Goal: Information Seeking & Learning: Learn about a topic

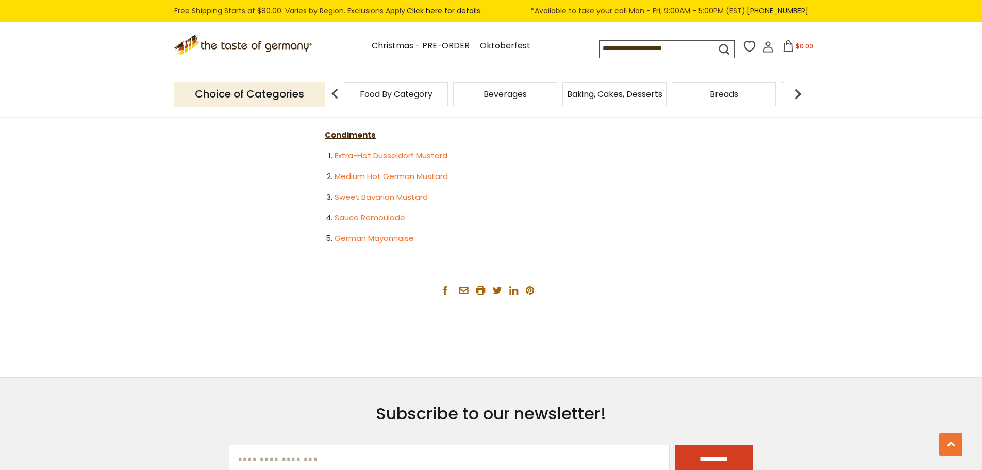
scroll to position [2099, 0]
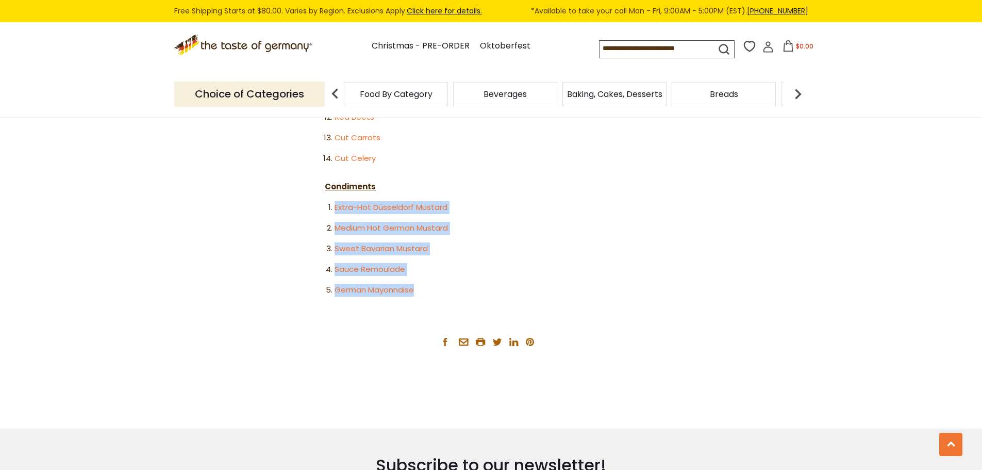
drag, startPoint x: 418, startPoint y: 266, endPoint x: 321, endPoint y: 168, distance: 137.8
copy ol "Extra-Hot Düsseldorf Mustard Medium Hot German Mustard Sweet Bavarian Mustard S…"
drag, startPoint x: 423, startPoint y: 264, endPoint x: 306, endPoint y: 161, distance: 155.3
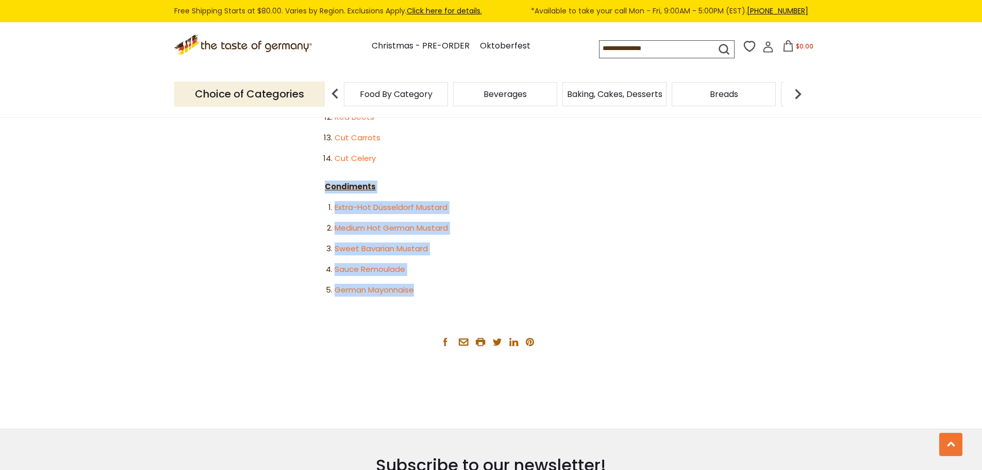
copy div "Condiments Extra-Hot Düsseldorf Mustard Medium Hot German Mustard Sweet Bavaria…"
drag, startPoint x: 795, startPoint y: 257, endPoint x: 591, endPoint y: 256, distance: 203.7
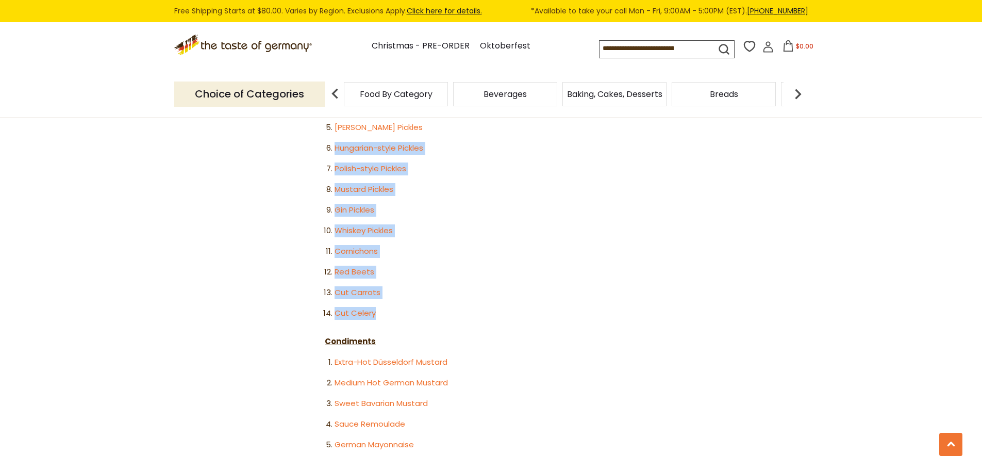
drag, startPoint x: 385, startPoint y: 288, endPoint x: 297, endPoint y: 125, distance: 184.8
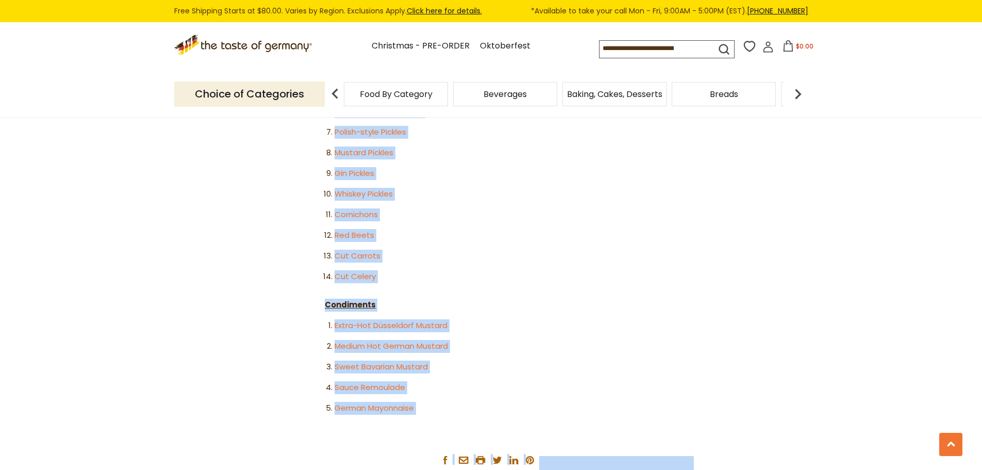
scroll to position [2010, 0]
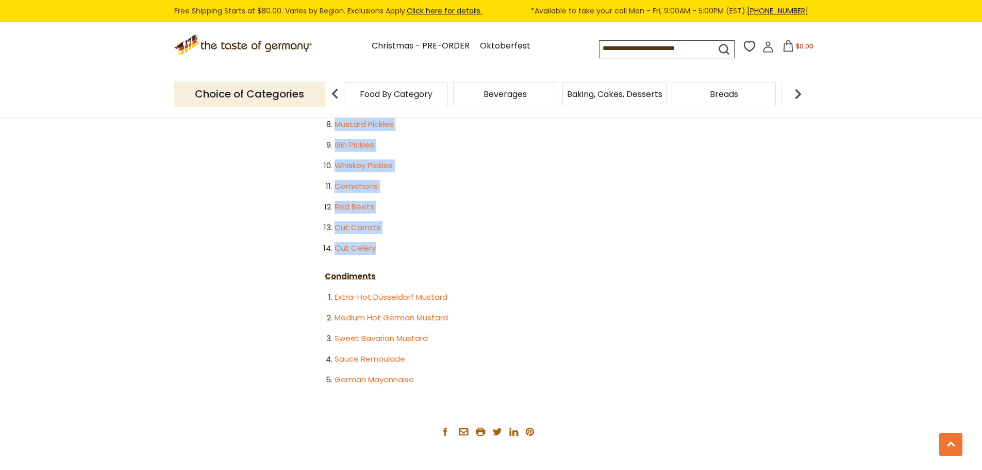
drag, startPoint x: 322, startPoint y: 205, endPoint x: 402, endPoint y: 225, distance: 82.9
copy div "Pickled Vegetables Crunchy Gherkins Mini Gherkins Barrel Pickles Spreewald Pick…"
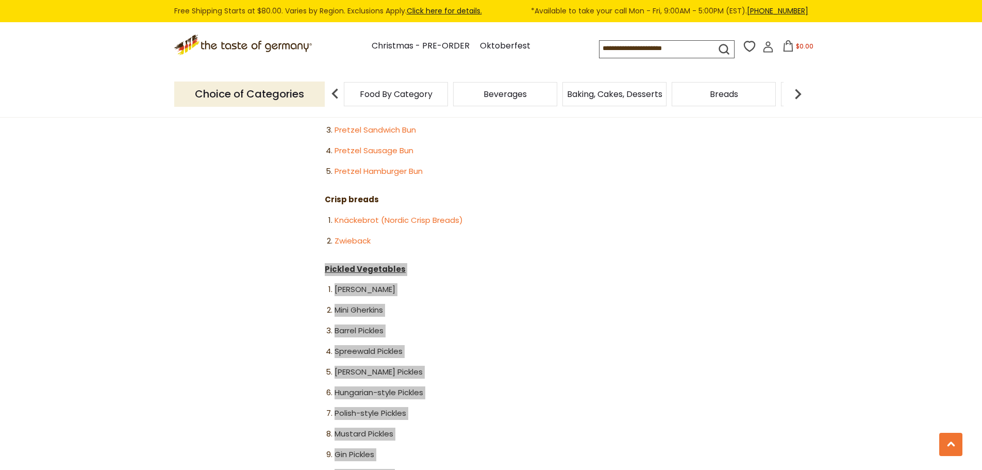
scroll to position [1649, 0]
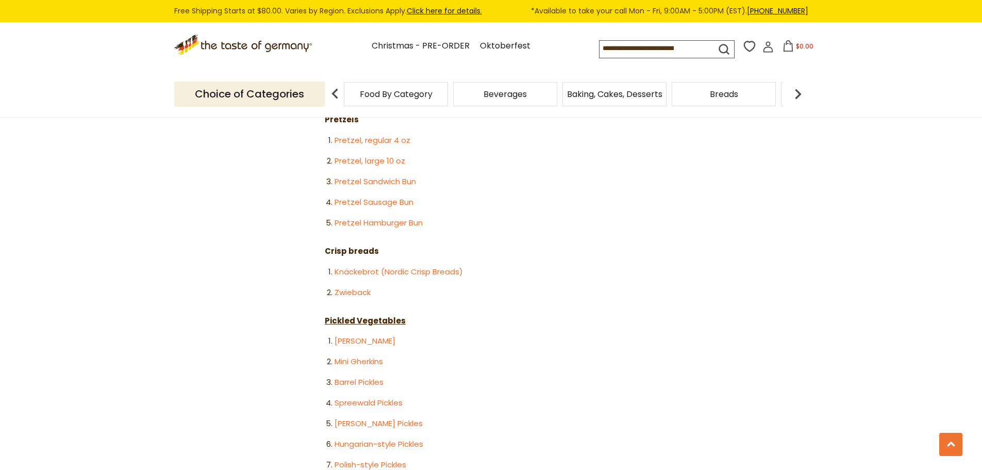
click at [472, 183] on ol "Pretzel, regular 4 oz Pretzel, large 10 oz Pretzel Sandwich Bun Pretzel Sausage…" at bounding box center [491, 181] width 333 height 95
drag, startPoint x: 326, startPoint y: 225, endPoint x: 382, endPoint y: 260, distance: 65.8
copy div "Crisp breads Knäckebrot (Nordic Crisp Breads) Zwieback"
click at [524, 217] on li "Pretzel Hamburger Bun" at bounding box center [496, 223] width 323 height 13
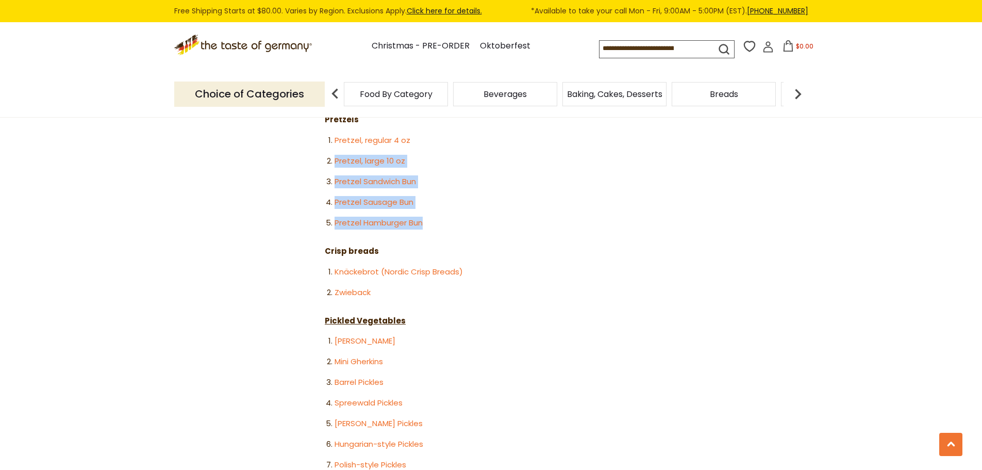
drag, startPoint x: 432, startPoint y: 199, endPoint x: 298, endPoint y: 121, distance: 155.1
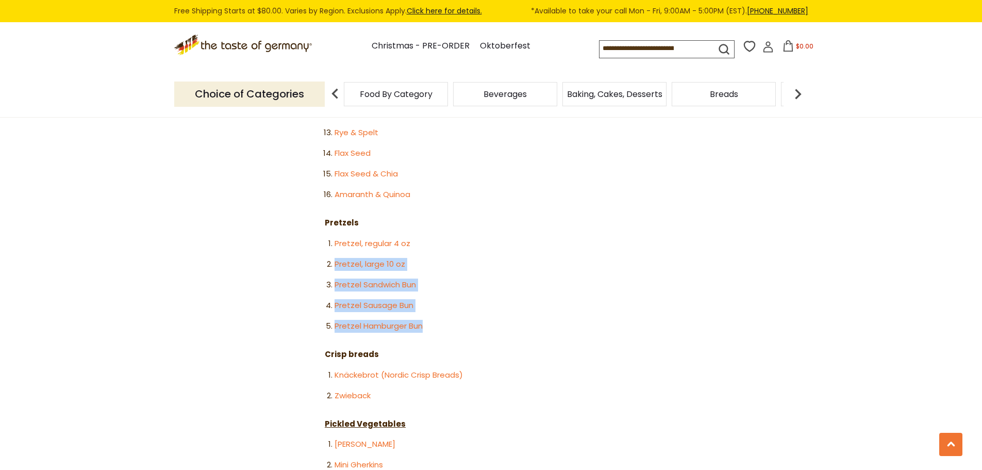
scroll to position [1494, 0]
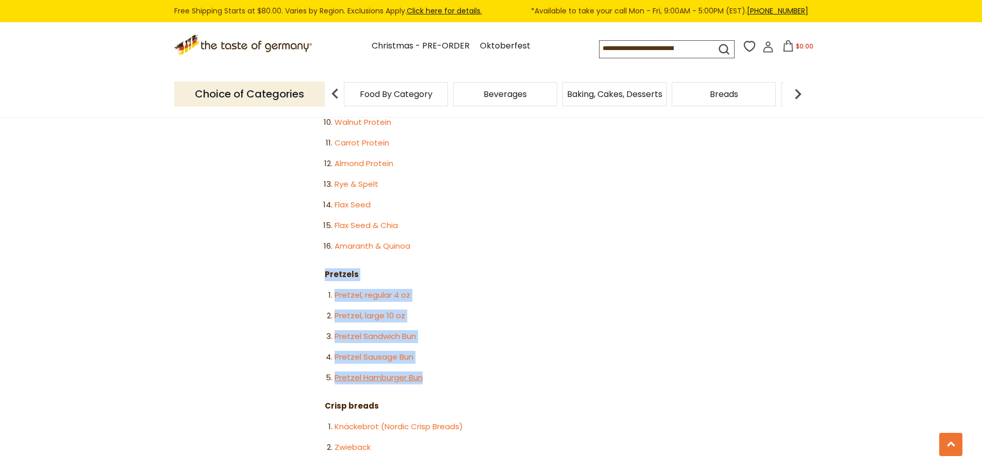
drag, startPoint x: 319, startPoint y: 249, endPoint x: 422, endPoint y: 347, distance: 142.6
copy div "Pretzels Pretzel, regular 4 oz Pretzel, large 10 oz Pretzel Sandwich Bun Pretze…"
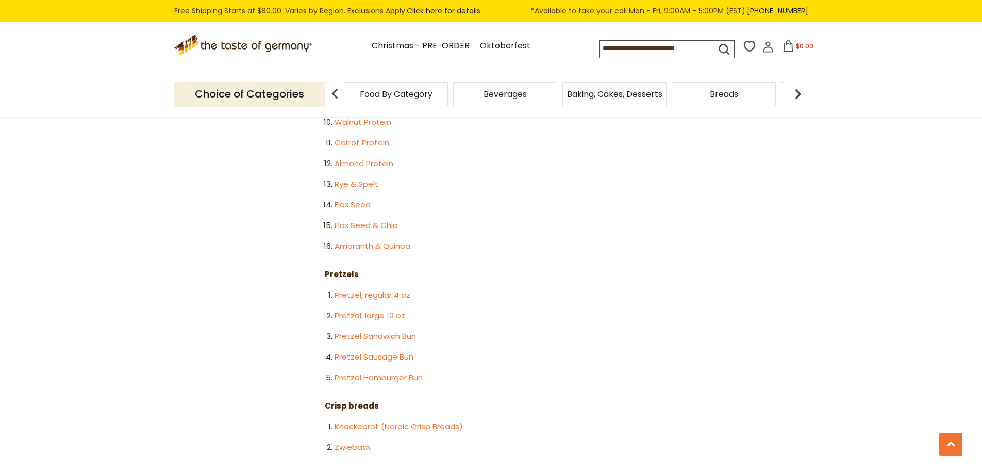
click at [499, 190] on ol "German Pumpernickel Westphalian Pumpernickel Whole Rye Fitness Bread Three Grai…" at bounding box center [491, 91] width 333 height 322
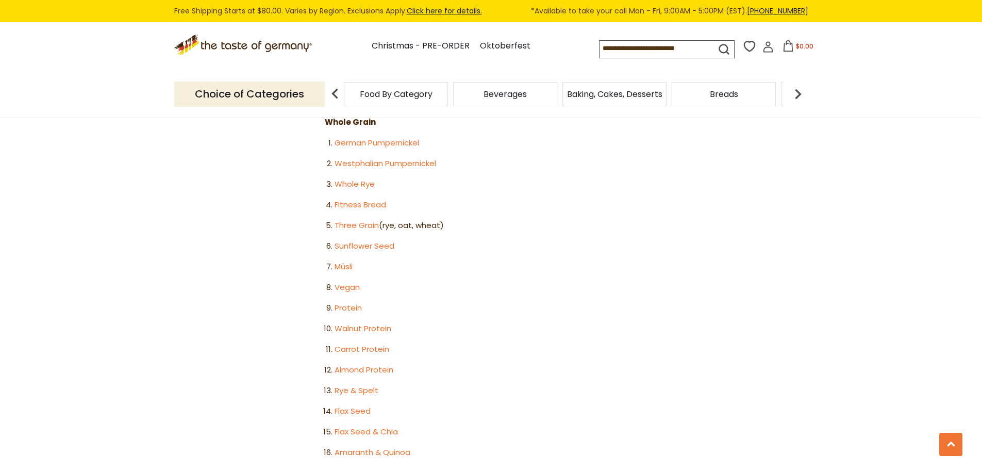
scroll to position [1236, 0]
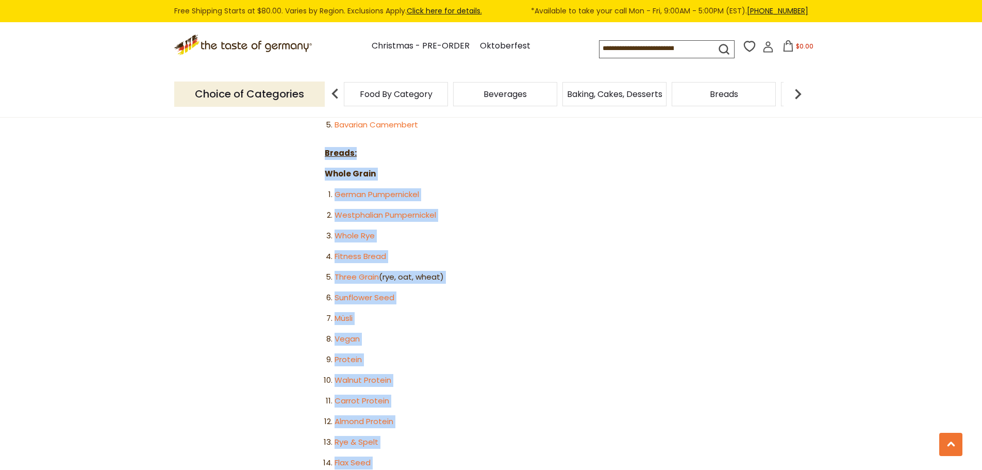
drag, startPoint x: 323, startPoint y: 125, endPoint x: 404, endPoint y: 450, distance: 334.3
click at [404, 450] on article "Home Blog 65 German Delicacies For Your Charcuterie Board 65 German Delicacies …" at bounding box center [491, 45] width 982 height 2328
copy div "Breads: Whole Grain German Pumpernickel Westphalian Pumpernickel Whole Rye Fitn…"
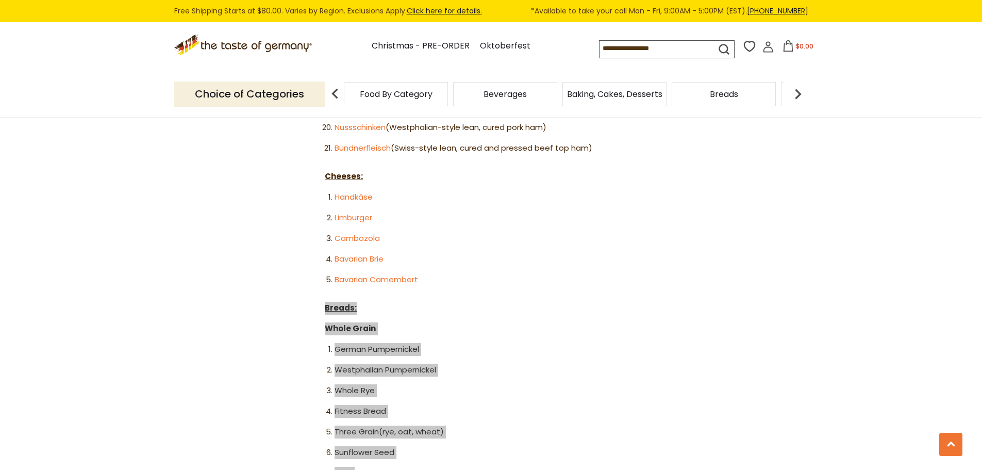
scroll to position [1030, 0]
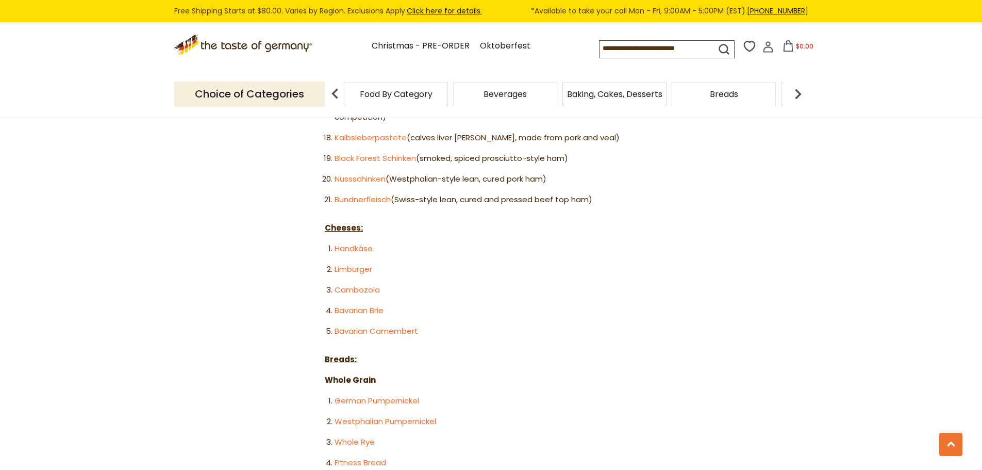
click at [463, 304] on li "Bavarian Brie" at bounding box center [496, 310] width 323 height 13
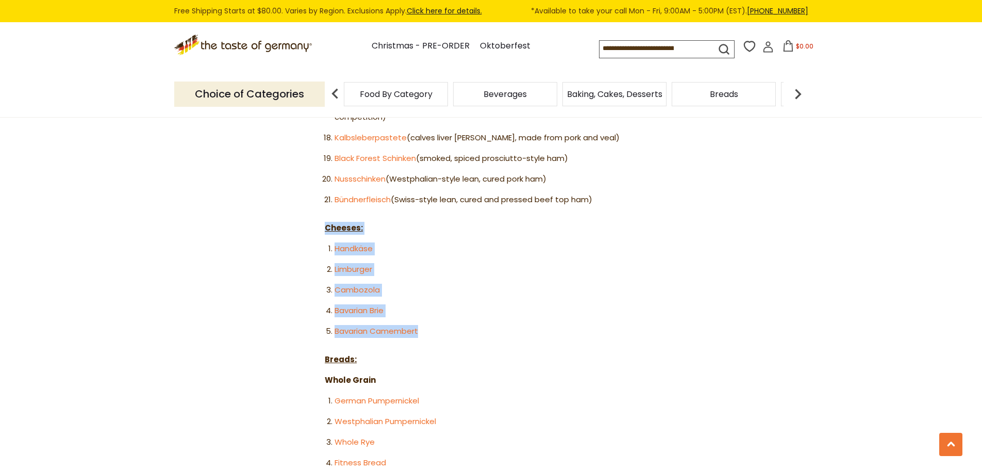
drag, startPoint x: 423, startPoint y: 306, endPoint x: 320, endPoint y: 202, distance: 146.6
click at [320, 202] on article "Home Blog 65 German Delicacies For Your Charcuterie Board 65 German Delicacies …" at bounding box center [491, 251] width 982 height 2328
copy div "Cheeses: Handkäse Limburger Cambozola Bavarian Brie Bavarian Camembert"
click at [500, 242] on li "Handkäse" at bounding box center [496, 248] width 323 height 13
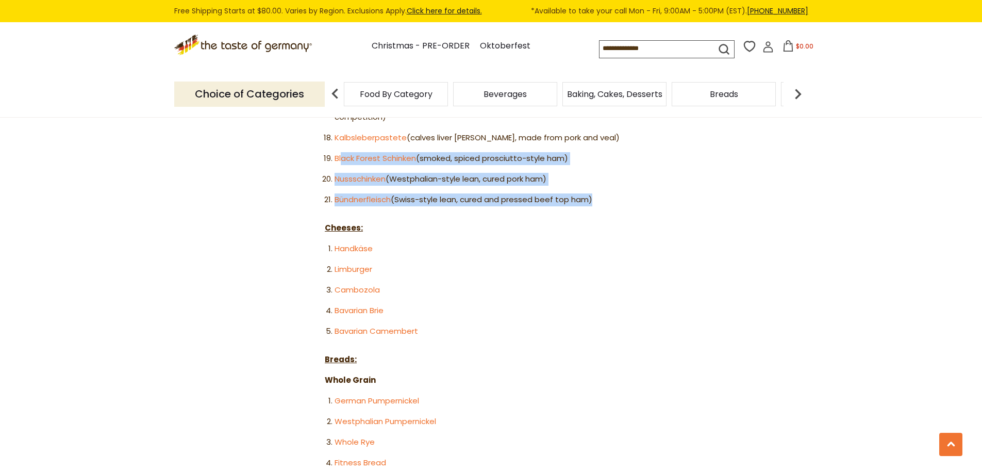
drag, startPoint x: 611, startPoint y: 172, endPoint x: 356, endPoint y: 163, distance: 254.4
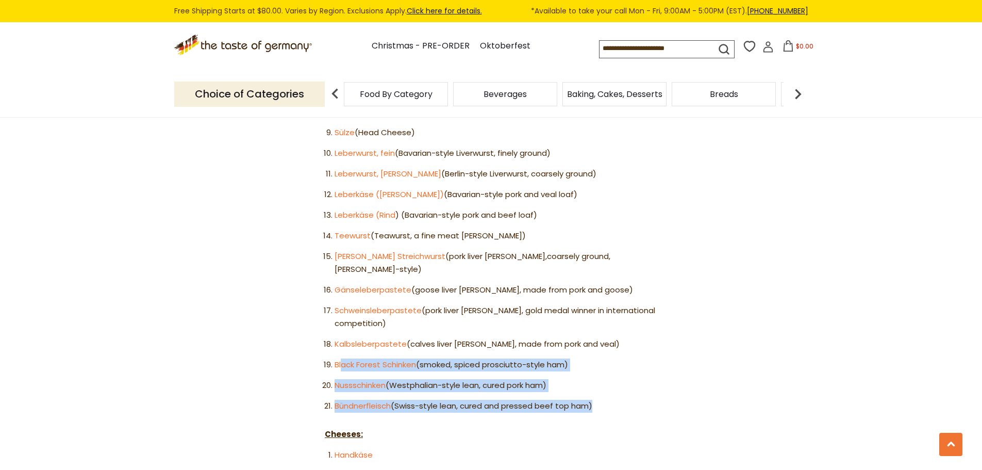
scroll to position [722, 0]
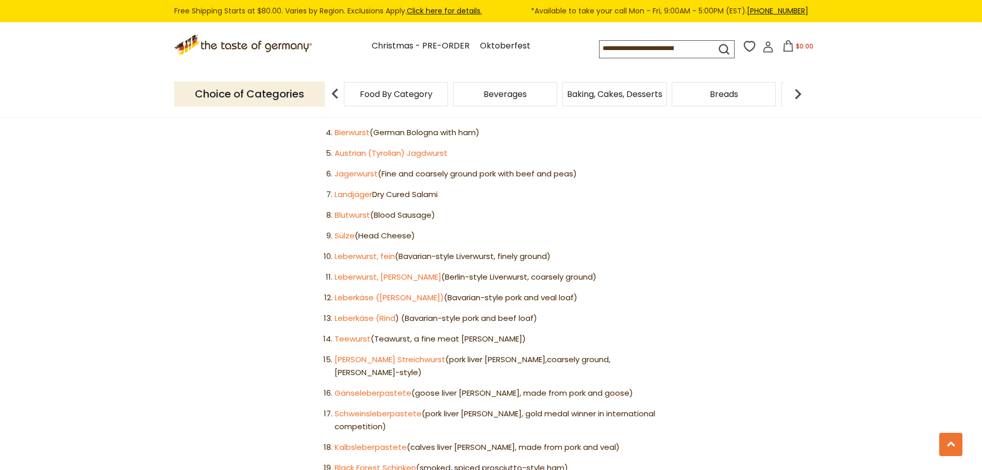
click at [630, 409] on ol "Fleischwurst (German-style Bologna): Gelbwurst (Bavarian-style light-colored po…" at bounding box center [491, 284] width 333 height 464
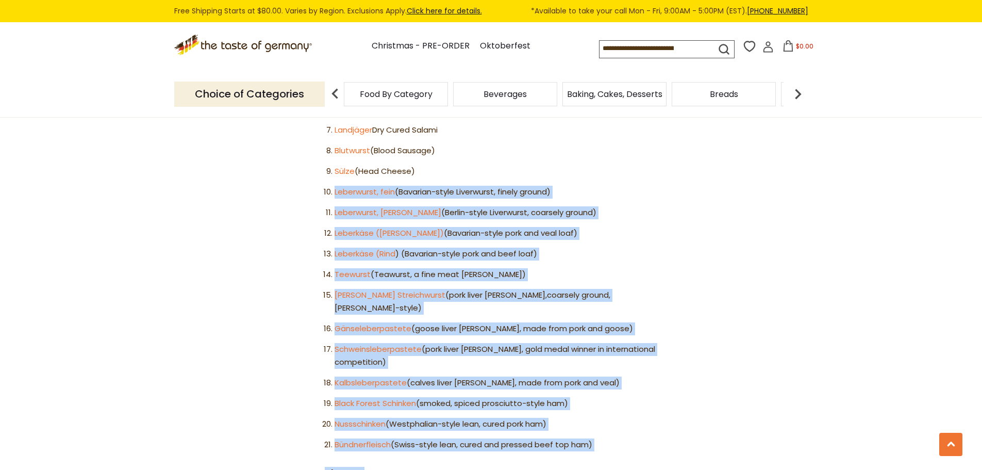
scroll to position [950, 0]
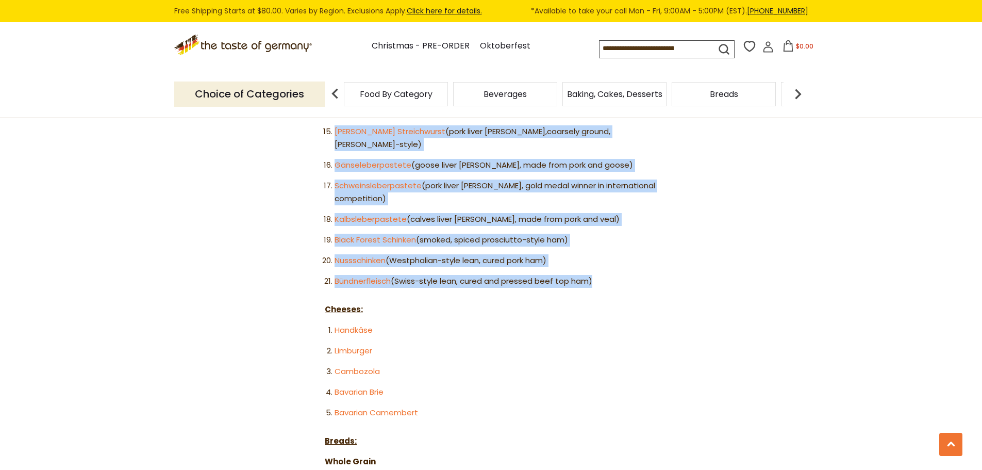
drag, startPoint x: 323, startPoint y: 241, endPoint x: 607, endPoint y: 254, distance: 284.4
click at [607, 254] on ol "Fleischwurst (German-style Bologna): Gelbwurst (Bavarian-style light-colored po…" at bounding box center [491, 56] width 333 height 464
copy ol "Leberwurst, fein (Bavarian-style Liverwurst, finely ground) Leberwurst, grob (B…"
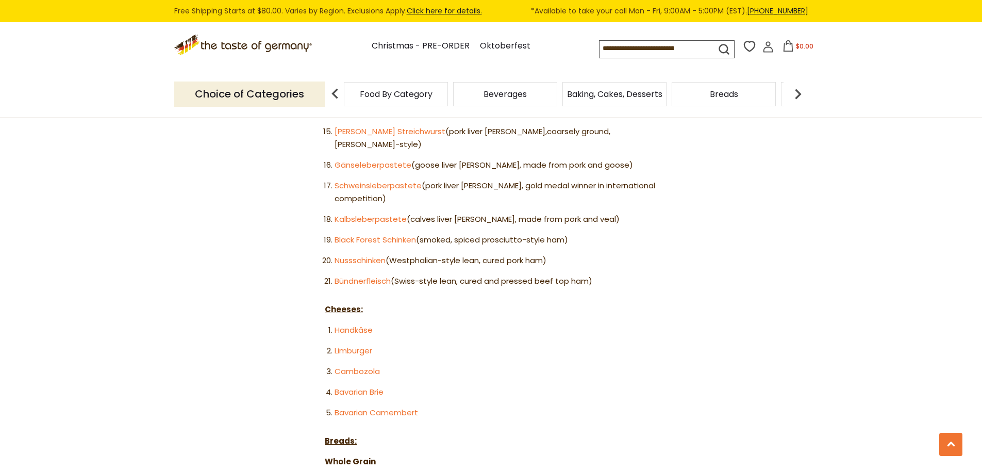
click at [699, 273] on article "Home Blog 65 German Delicacies For Your Charcuterie Board 65 German Delicacies …" at bounding box center [491, 332] width 982 height 2330
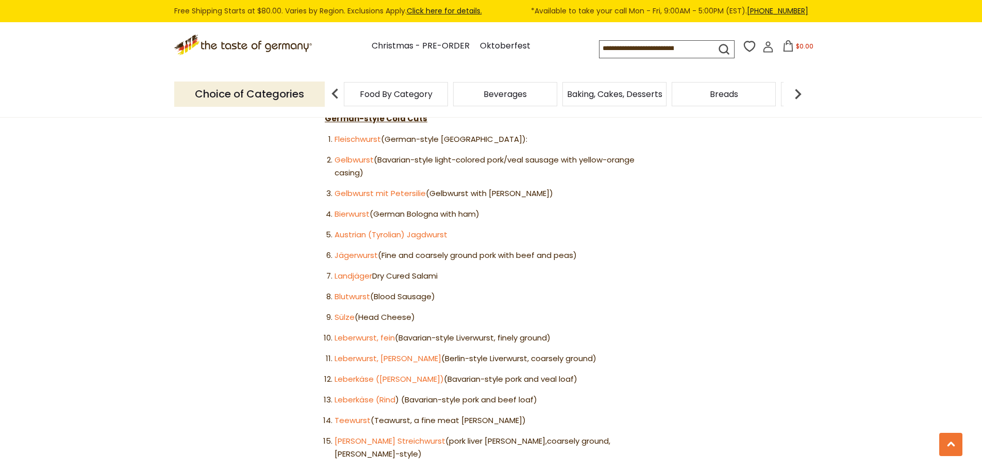
scroll to position [589, 0]
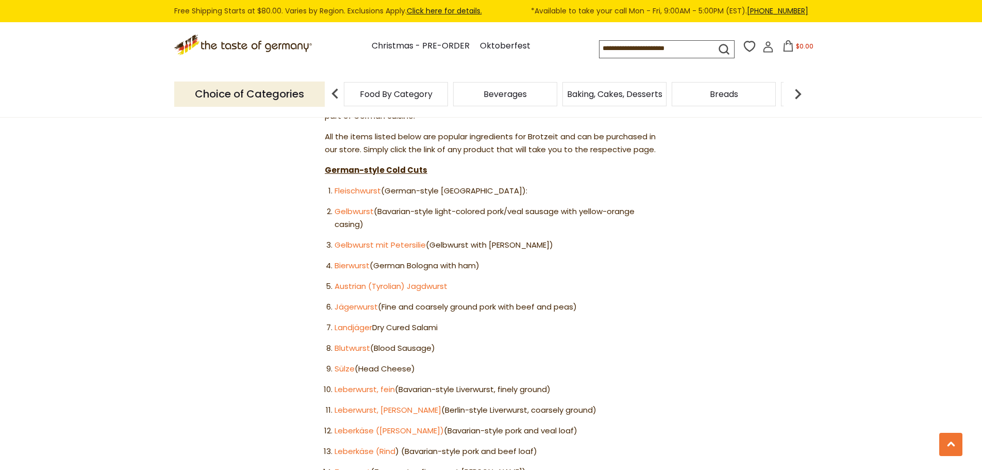
drag, startPoint x: 316, startPoint y: 155, endPoint x: 437, endPoint y: 360, distance: 238.2
copy div "German-style Cold Cuts Fleischwurst (German-style Bologna): Gelbwurst (Bavarian…"
click at [589, 185] on li "Fleischwurst (German-style Bologna):" at bounding box center [496, 191] width 323 height 13
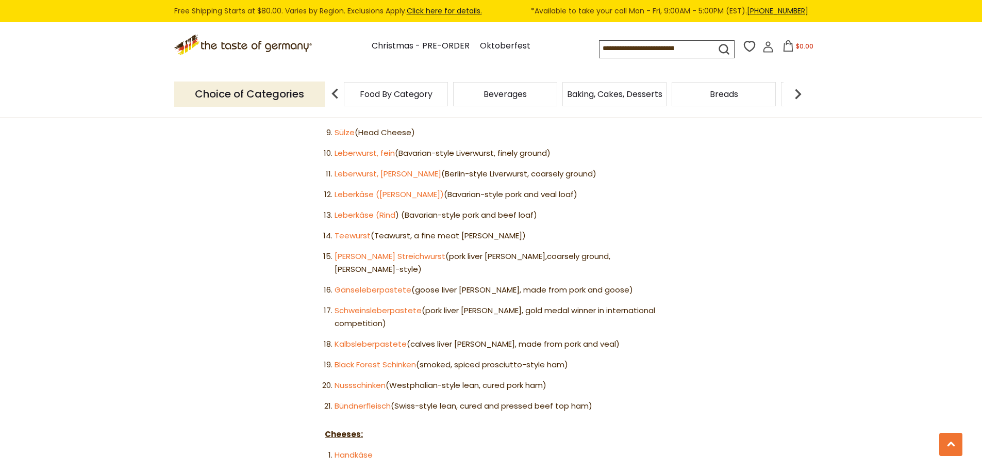
scroll to position [877, 0]
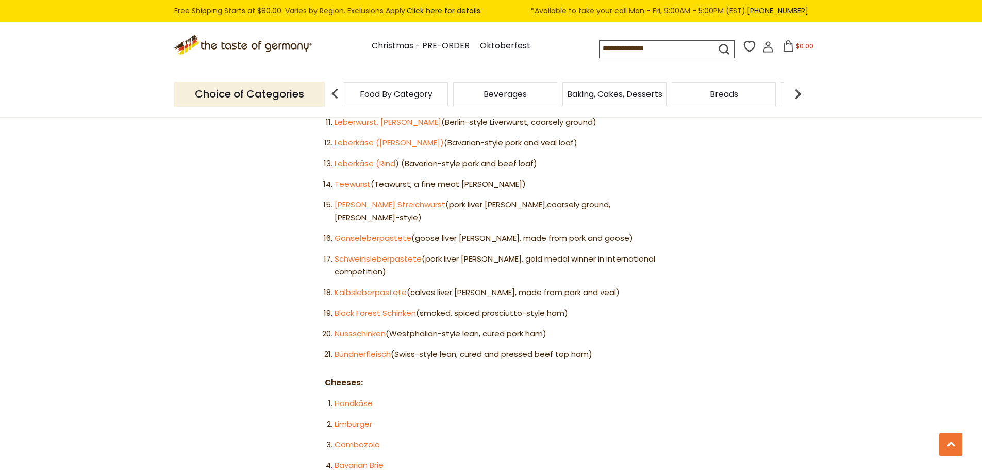
click at [611, 307] on li "Black Forest Schinken (smoked, spiced prosciutto-style ham)" at bounding box center [496, 313] width 323 height 13
click at [598, 307] on li "Black Forest Schinken (smoked, spiced prosciutto-style ham)" at bounding box center [496, 313] width 323 height 13
click at [593, 278] on ol "Fleischwurst (German-style Bologna): Gelbwurst (Bavarian-style light-colored po…" at bounding box center [491, 129] width 333 height 464
click at [274, 283] on article "Home Blog 65 German Delicacies For Your Charcuterie Board 65 German Delicacies …" at bounding box center [491, 405] width 982 height 2330
click at [278, 280] on article "Home Blog 65 German Delicacies For Your Charcuterie Board 65 German Delicacies …" at bounding box center [491, 405] width 982 height 2330
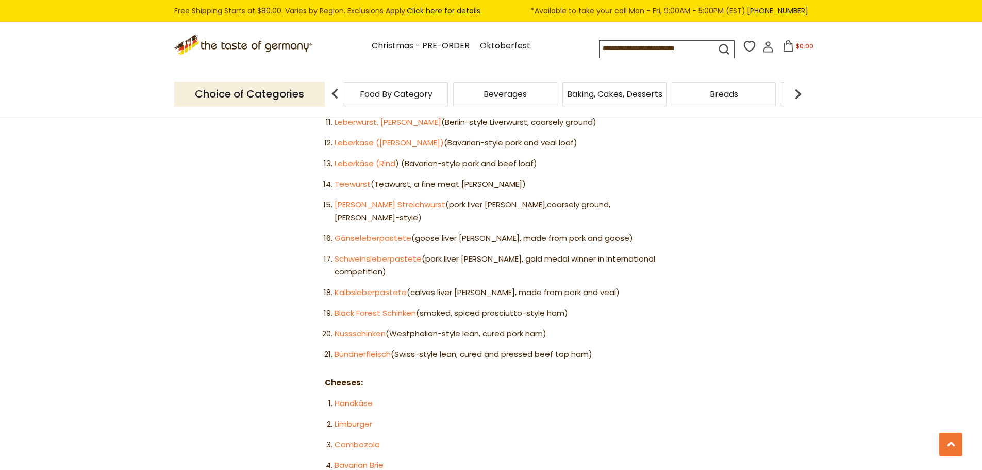
click at [702, 323] on article "Home Blog 65 German Delicacies For Your Charcuterie Board 65 German Delicacies …" at bounding box center [491, 405] width 982 height 2330
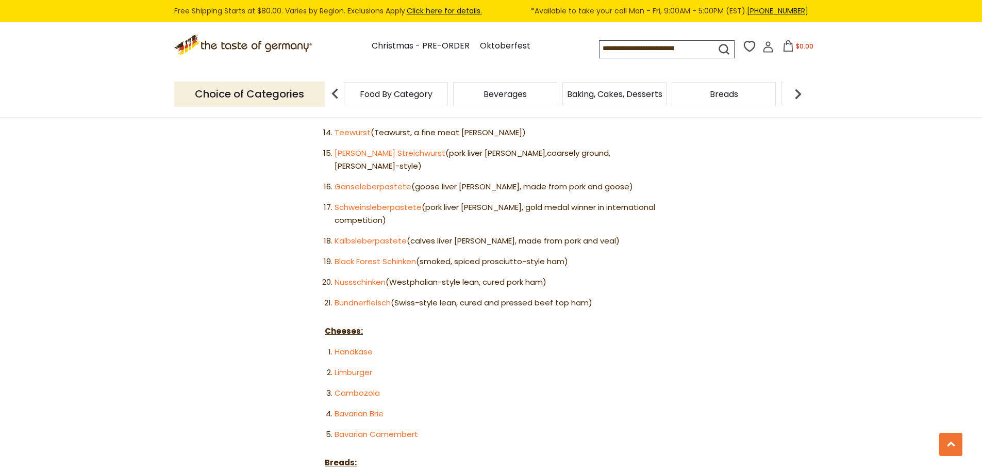
scroll to position [980, 0]
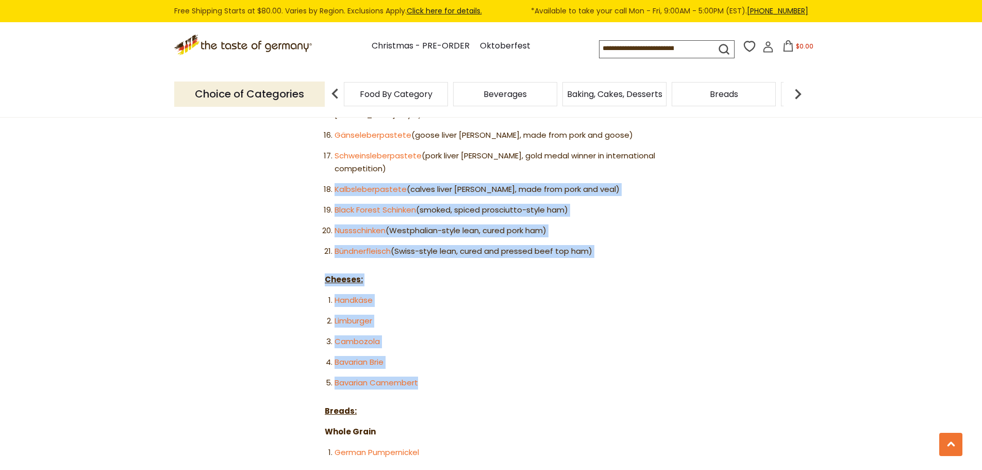
drag, startPoint x: 452, startPoint y: 360, endPoint x: 309, endPoint y: 154, distance: 250.9
click at [309, 154] on article "Home Blog 65 German Delicacies For Your Charcuterie Board 65 German Delicacies …" at bounding box center [491, 302] width 982 height 2330
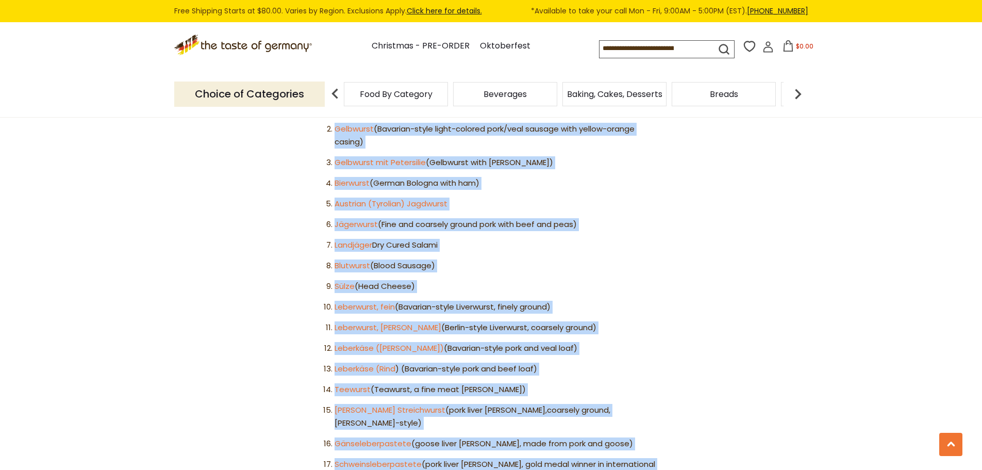
scroll to position [929, 0]
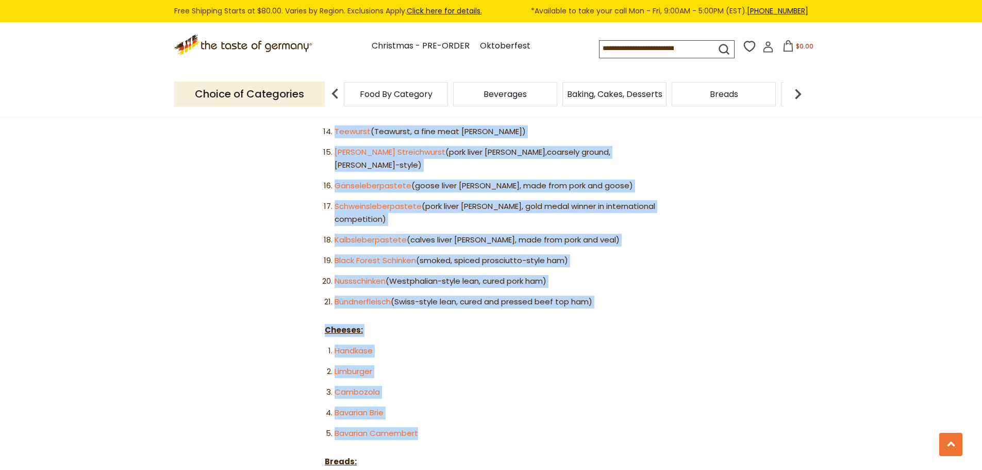
drag, startPoint x: 312, startPoint y: 224, endPoint x: 457, endPoint y: 397, distance: 225.4
click at [457, 397] on article "Home Blog 65 German Delicacies For Your Charcuterie Board 65 German Delicacies …" at bounding box center [491, 353] width 982 height 2330
copy div "German-style Cold Cuts Fleischwurst (German-style Bologna): Gelbwurst (Bavarian…"
click at [565, 359] on ol "Handkäse Limburger Cambozola Bavarian Brie Bavarian Camembert" at bounding box center [491, 391] width 333 height 95
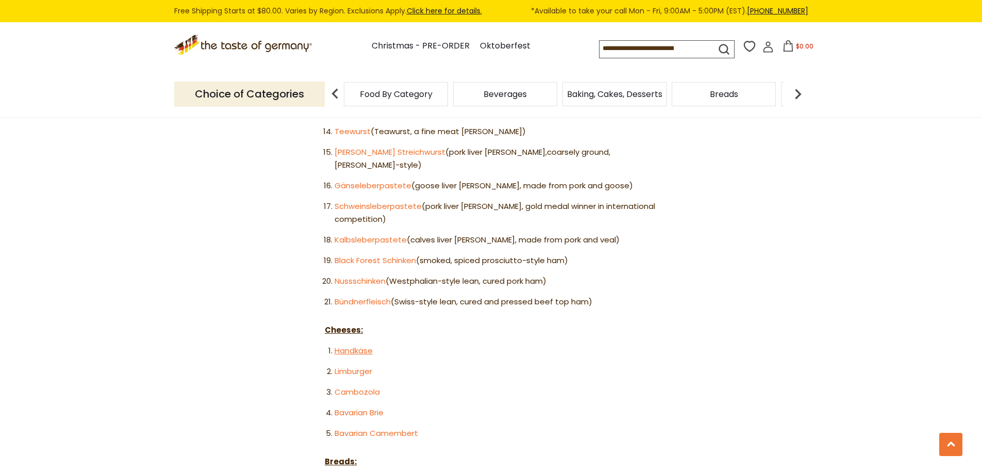
click at [362, 345] on link "Handkäse" at bounding box center [354, 350] width 38 height 11
click at [366, 366] on link "Limburger" at bounding box center [354, 371] width 38 height 11
click at [369, 386] on link "Cambozola" at bounding box center [357, 391] width 45 height 11
click at [364, 407] on link "Bavarian Brie" at bounding box center [359, 412] width 49 height 11
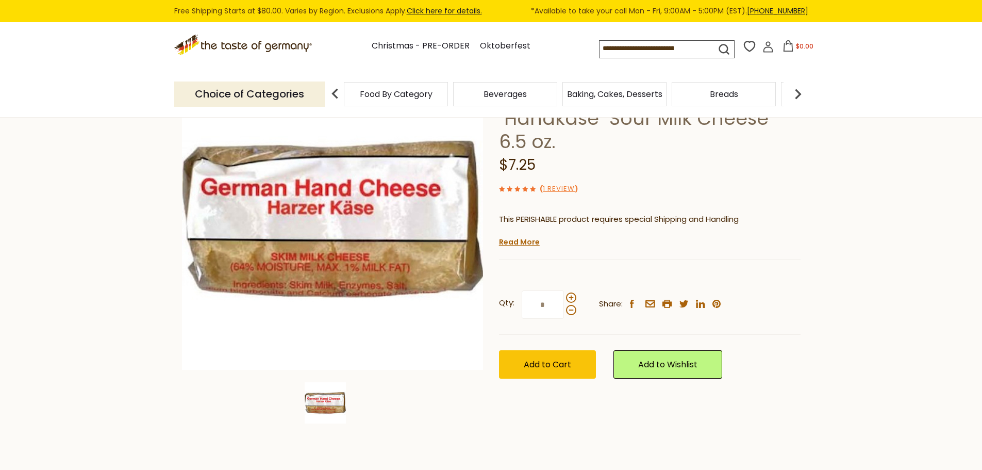
scroll to position [52, 0]
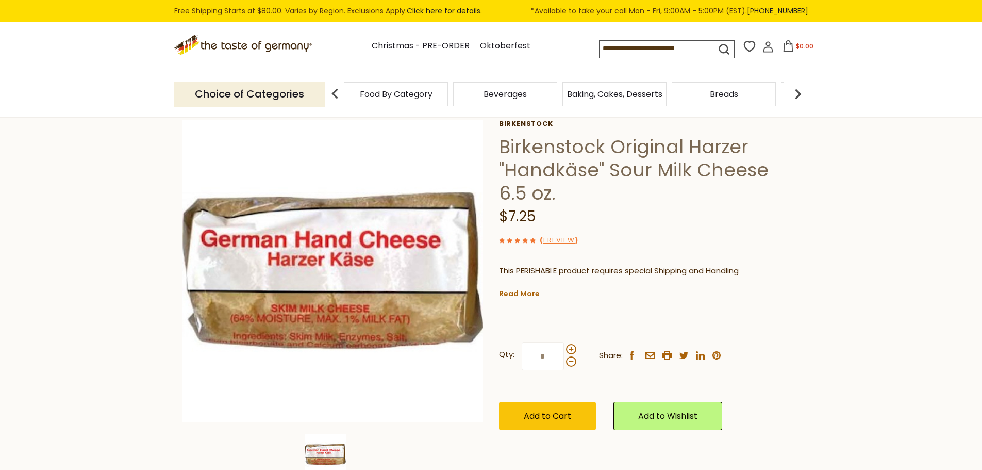
click at [646, 155] on h1 "Birkenstock Original Harzer "Handkäse" Sour Milk Cheese 6.5 oz." at bounding box center [650, 170] width 302 height 70
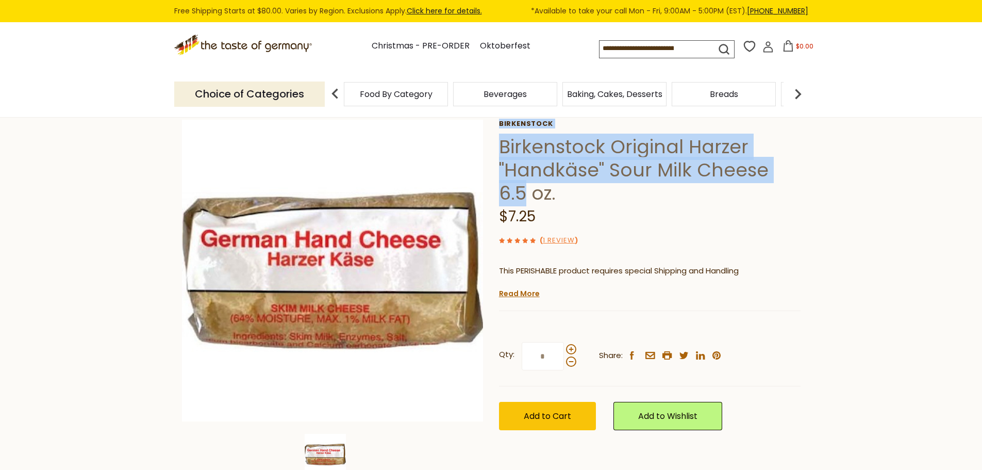
drag, startPoint x: 798, startPoint y: 167, endPoint x: 497, endPoint y: 167, distance: 300.6
click at [497, 167] on div "Home Oktoberfest Oktoberfest Foods Birkenstock Original Harzer "Handkäse" Sour …" at bounding box center [491, 284] width 634 height 397
drag, startPoint x: 540, startPoint y: 217, endPoint x: 503, endPoint y: 154, distance: 73.3
click at [503, 154] on div "Birkenstock Birkenstock Original Harzer "Handkäse" Sour Milk Cheese 6.5 oz. $7.…" at bounding box center [650, 287] width 302 height 334
copy div "Birkenstock Original Harzer "Handkäse" Sour Milk Cheese 6.5 oz. $7.25"
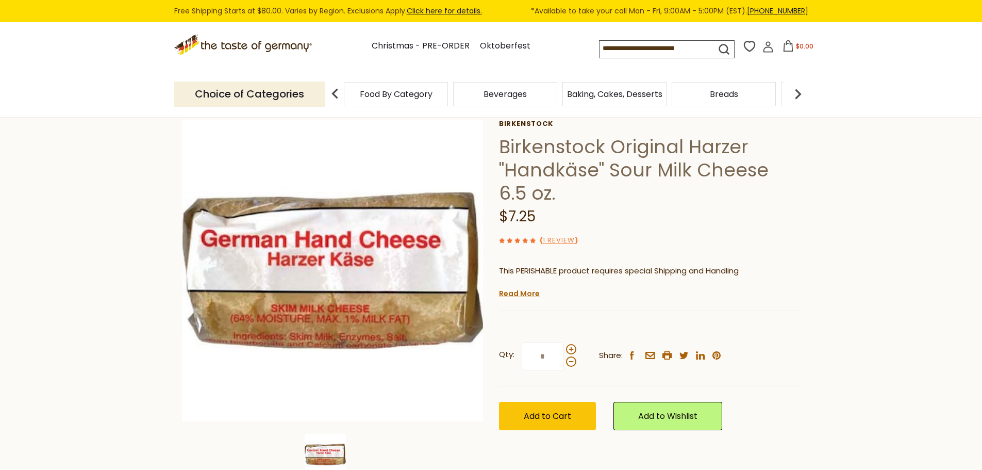
click at [938, 231] on section "Home Oktoberfest Oktoberfest Foods Birkenstock Original Harzer "Handkäse" Sour …" at bounding box center [491, 294] width 982 height 459
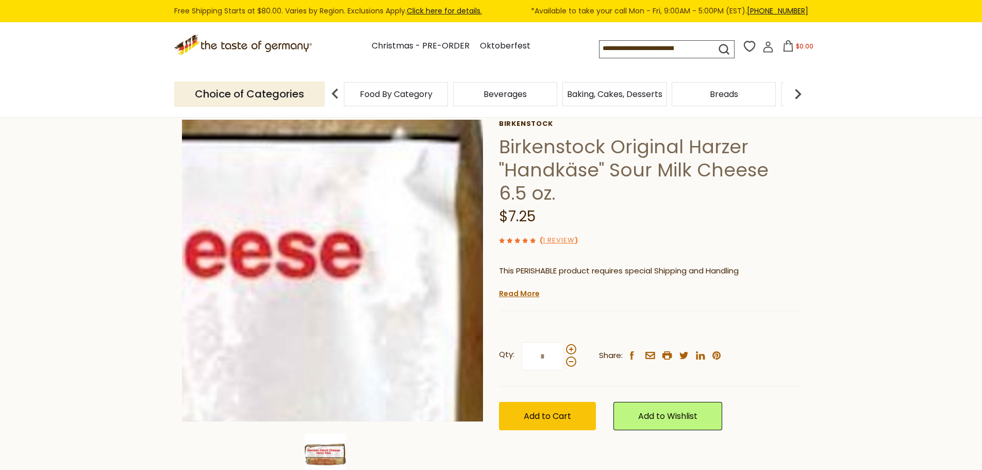
scroll to position [0, 0]
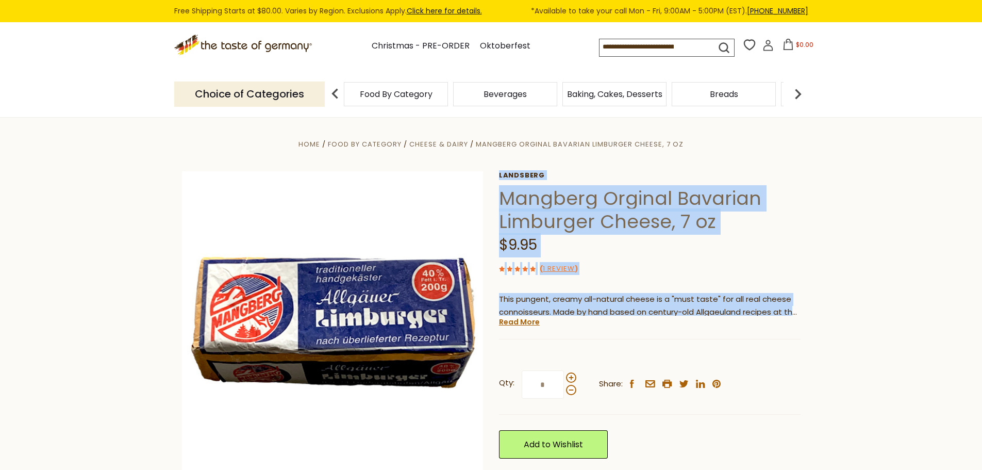
drag, startPoint x: 800, startPoint y: 311, endPoint x: 490, endPoint y: 200, distance: 329.5
click at [490, 200] on div "Home Food By Category Cheese & Dairy Mangberg Orginal Bavarian Limburger Cheese…" at bounding box center [491, 353] width 634 height 430
copy div "Landsberg Mangberg Orginal Bavarian Limburger Cheese, 7 oz $9.95 ( 1 Review ) T…"
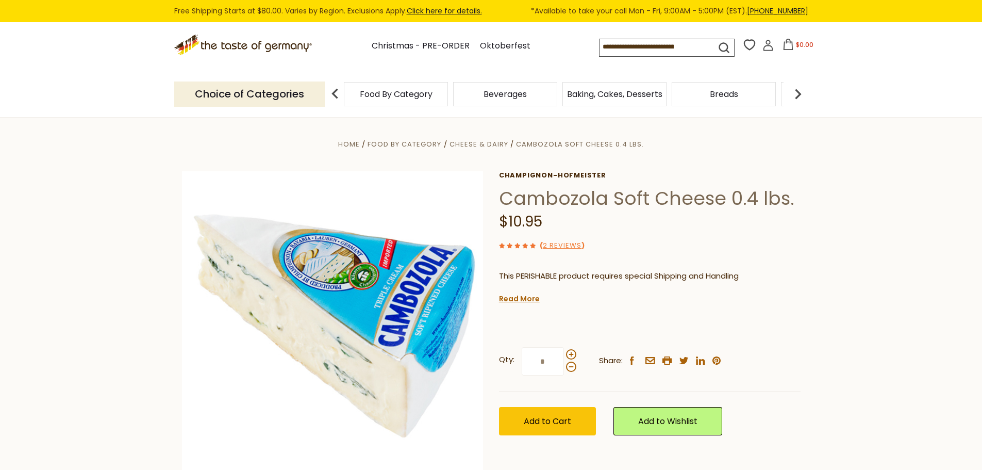
scroll to position [52, 0]
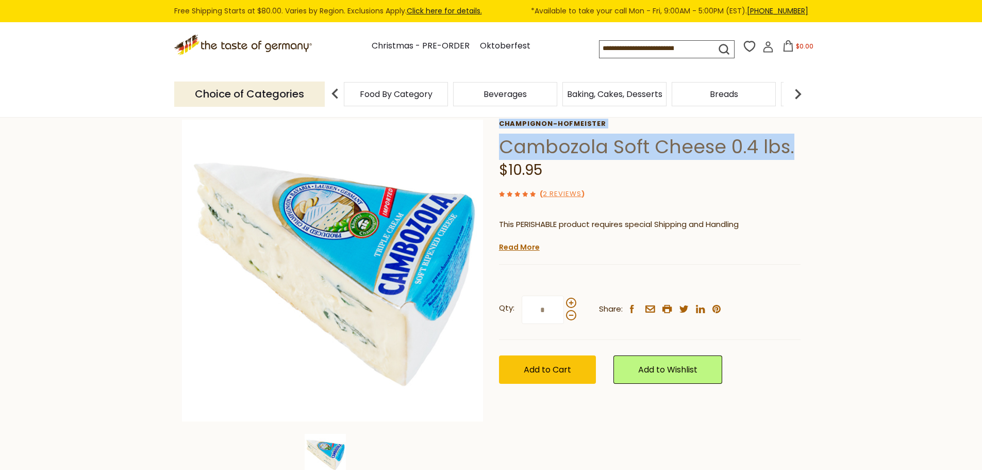
drag, startPoint x: 796, startPoint y: 149, endPoint x: 497, endPoint y: 125, distance: 300.6
click at [497, 125] on div "Home Food By Category Cheese & Dairy Cambozola Soft Cheese 0.4 lbs. Champignon-…" at bounding box center [491, 284] width 634 height 397
copy div "Cambozola Soft Cheese 0.4 lbs. Champignon-Hofmeister Cambozola Soft Cheese 0.4 …"
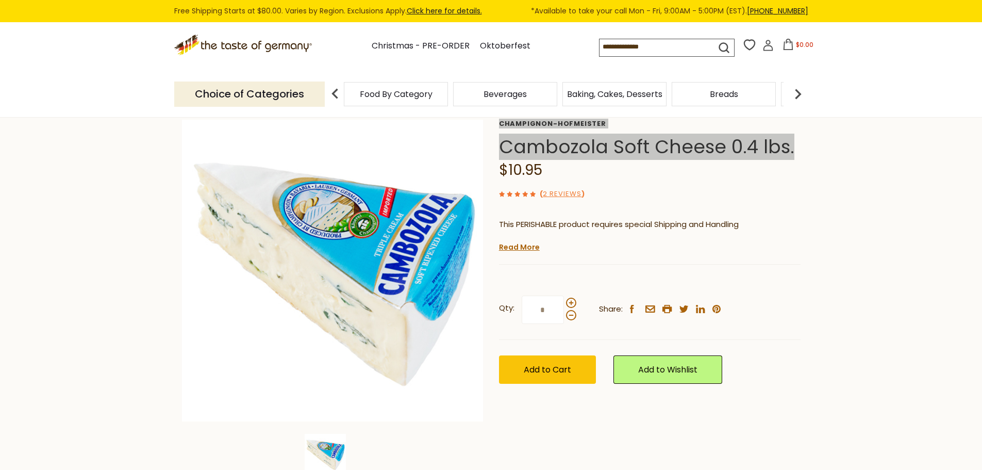
scroll to position [0, 0]
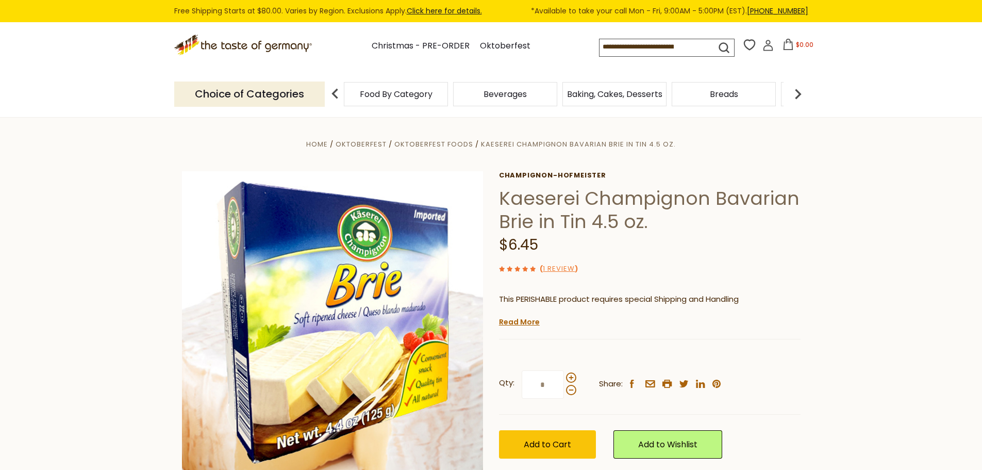
scroll to position [52, 0]
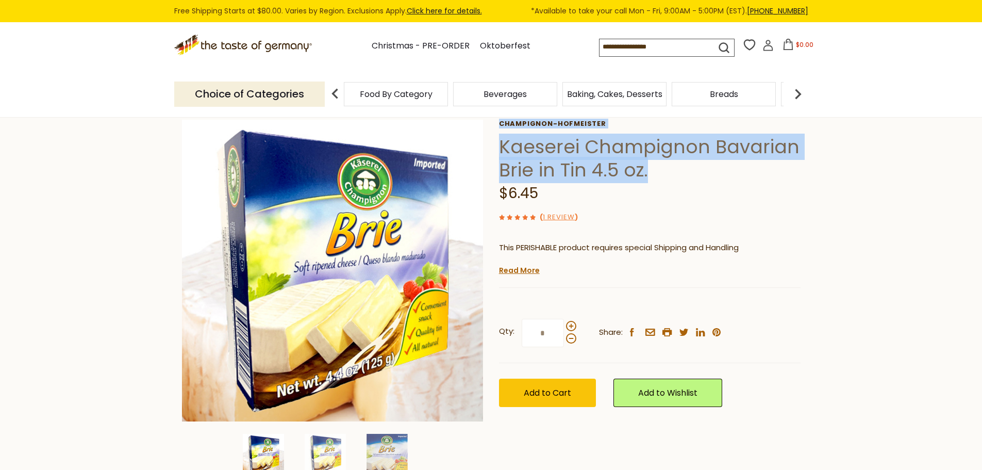
drag, startPoint x: 656, startPoint y: 171, endPoint x: 498, endPoint y: 149, distance: 160.4
click at [498, 149] on div "Home Oktoberfest Oktoberfest Foods Kaeserei Champignon Bavarian Brie in Tin 4.5…" at bounding box center [491, 284] width 634 height 397
drag, startPoint x: 543, startPoint y: 191, endPoint x: 497, endPoint y: 147, distance: 63.5
click at [497, 147] on div "Home Oktoberfest Oktoberfest Foods Kaeserei Champignon Bavarian Brie in Tin 4.5…" at bounding box center [491, 284] width 634 height 397
copy div "Champignon-Hofmeister Kaeserei Champignon Bavarian Brie in Tin 4.5 oz. $6.45"
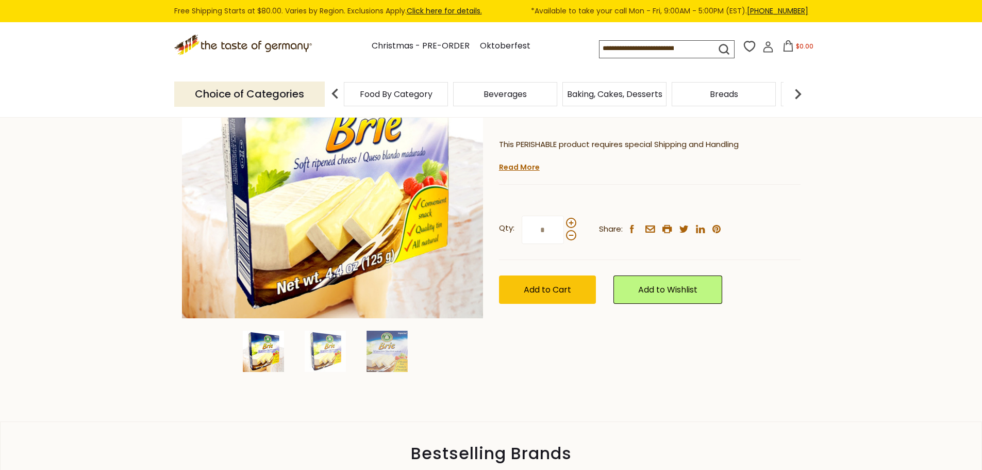
scroll to position [103, 0]
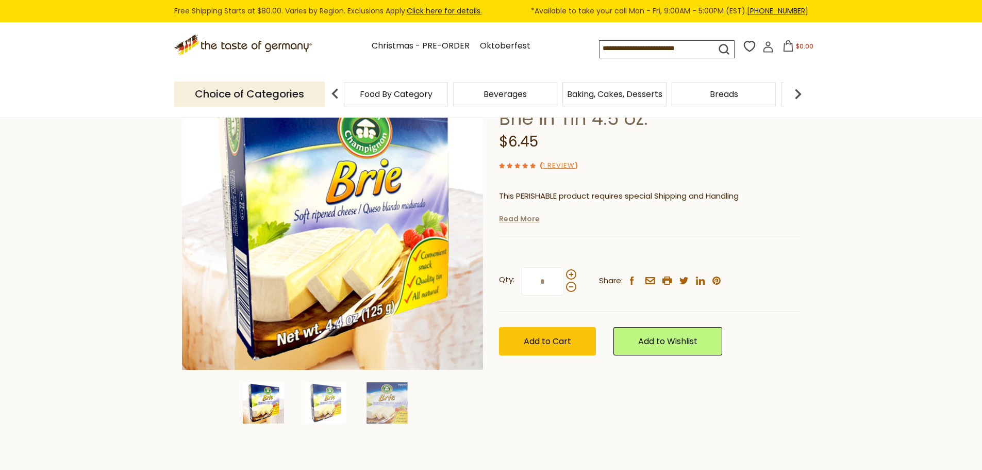
click at [523, 219] on link "Read More" at bounding box center [519, 218] width 41 height 10
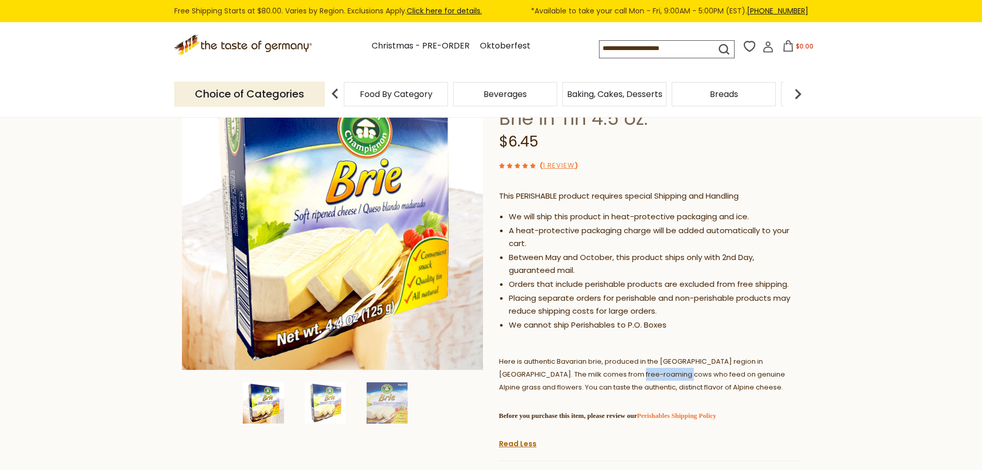
drag, startPoint x: 610, startPoint y: 368, endPoint x: 670, endPoint y: 372, distance: 60.5
click at [665, 371] on p "Here is authentic Bavarian brie, produced in the Allgaeu mountain region in Wes…" at bounding box center [650, 374] width 302 height 39
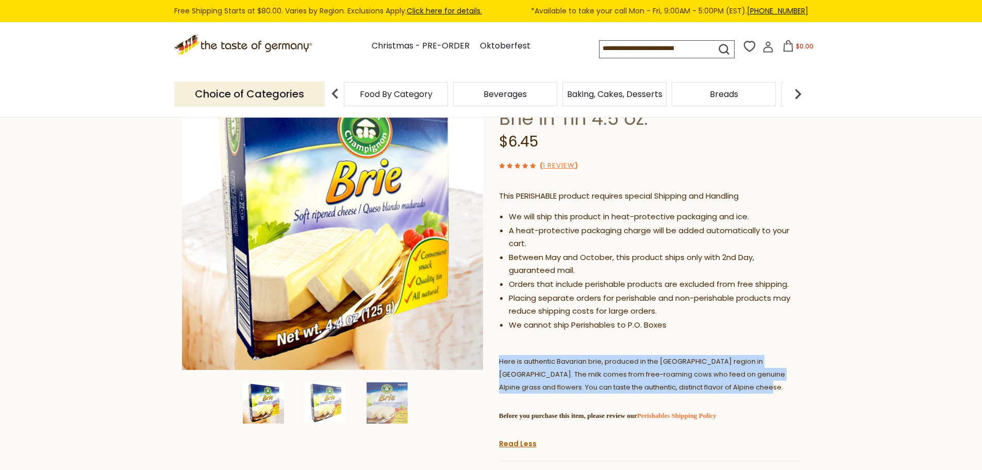
drag, startPoint x: 727, startPoint y: 389, endPoint x: 501, endPoint y: 358, distance: 228.1
click at [501, 358] on p "Here is authentic Bavarian brie, produced in the Allgaeu mountain region in Wes…" at bounding box center [650, 374] width 302 height 39
copy span "Here is authentic Bavarian brie, produced in the Allgaeu mountain region in Wes…"
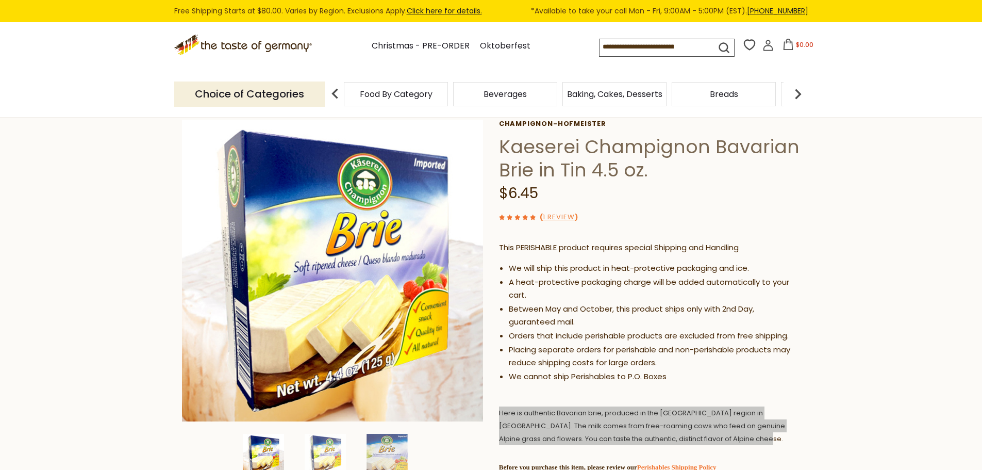
scroll to position [0, 0]
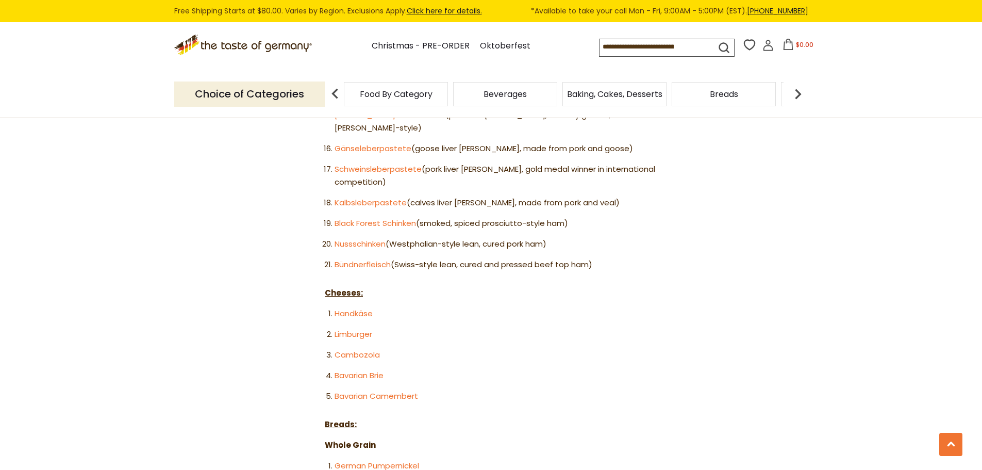
scroll to position [1016, 0]
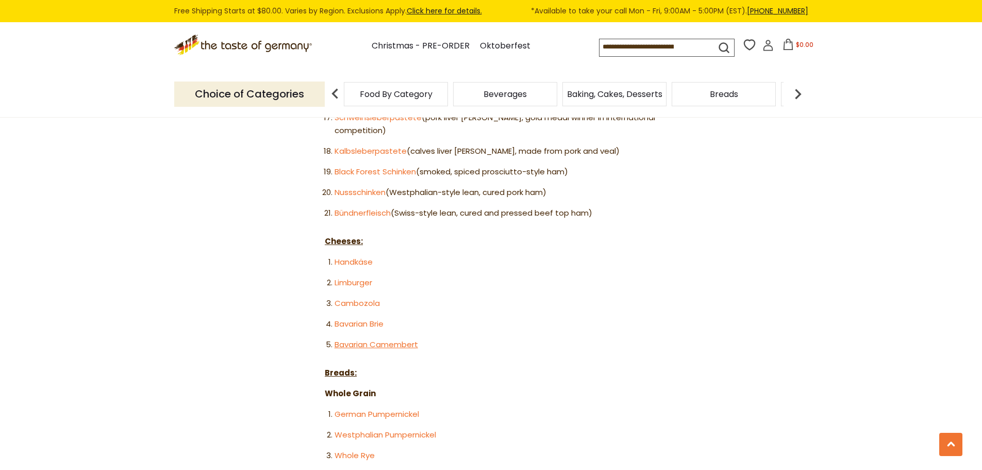
click at [380, 339] on link "Bavarian Camembert" at bounding box center [377, 344] width 84 height 11
click at [353, 298] on link "Cambozola" at bounding box center [357, 303] width 45 height 11
click at [358, 277] on link "Limburger" at bounding box center [354, 282] width 38 height 11
click at [360, 256] on link "Handkäse" at bounding box center [354, 261] width 38 height 11
click at [698, 208] on article "Home Blog 65 German Delicacies For Your Charcuterie Board 65 German Delicacies …" at bounding box center [491, 265] width 982 height 2328
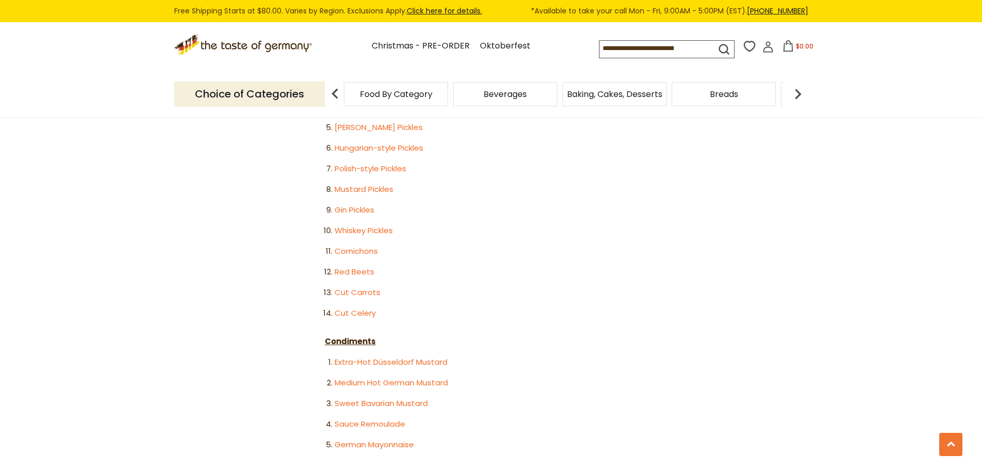
scroll to position [2048, 0]
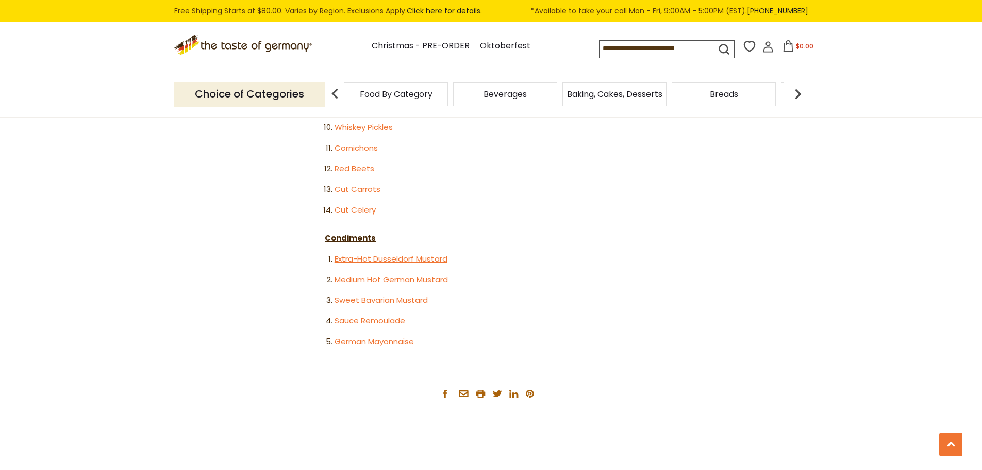
click at [433, 253] on link "Extra-Hot Düsseldorf Mustard" at bounding box center [391, 258] width 113 height 11
click at [384, 274] on link "Medium Hot German Mustard" at bounding box center [391, 279] width 113 height 11
click at [375, 294] on link "Sweet Bavarian Mustard" at bounding box center [381, 299] width 93 height 11
click at [390, 315] on link "Sauce Remoulade" at bounding box center [370, 320] width 71 height 11
click at [387, 336] on link "German Mayonnaise" at bounding box center [374, 341] width 79 height 11
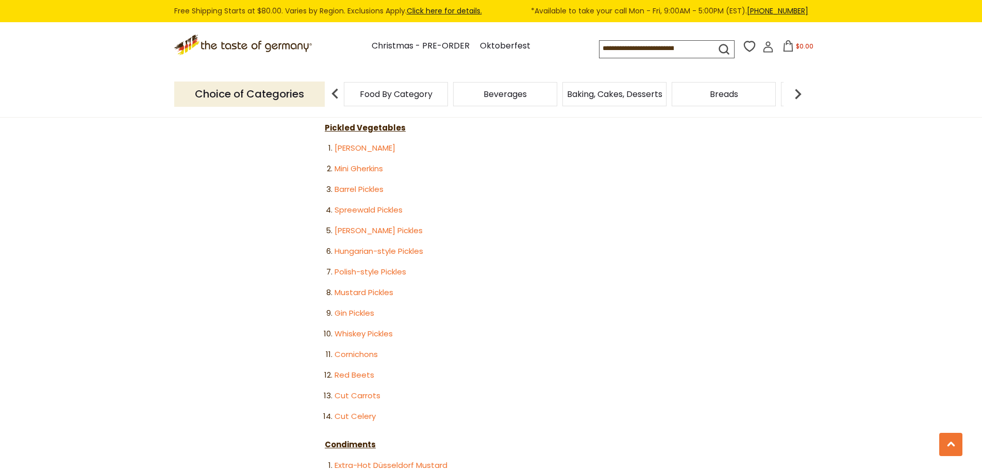
scroll to position [1790, 0]
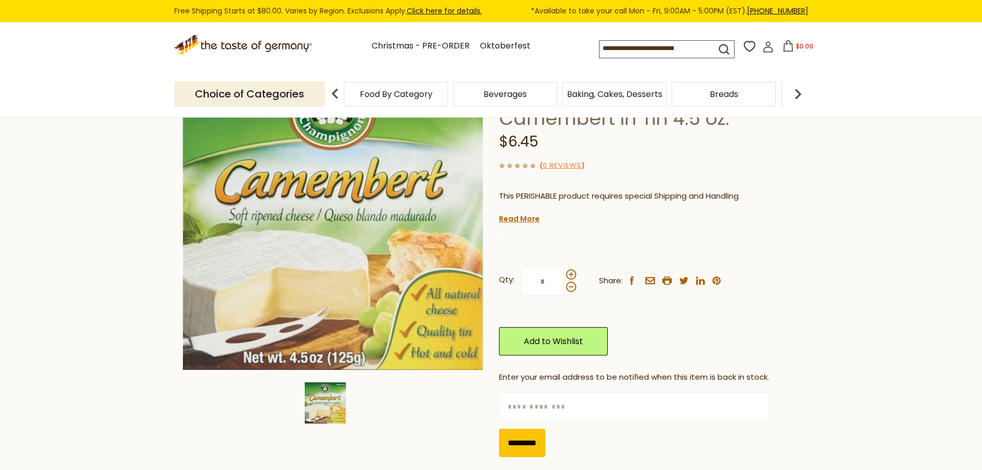
scroll to position [52, 0]
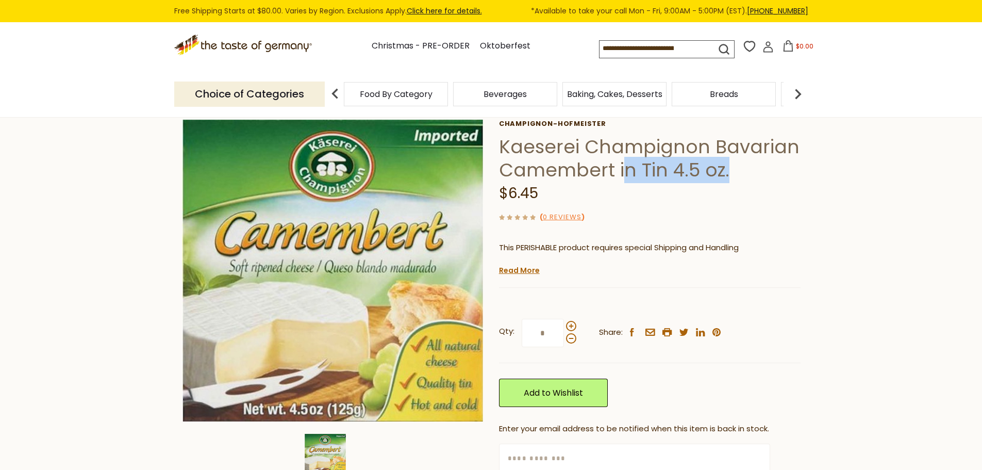
drag, startPoint x: 731, startPoint y: 172, endPoint x: 621, endPoint y: 169, distance: 110.4
click at [621, 169] on h1 "Kaeserei Champignon Bavarian Camembert in Tin 4.5 oz." at bounding box center [650, 158] width 302 height 46
drag, startPoint x: 535, startPoint y: 192, endPoint x: 498, endPoint y: 123, distance: 78.2
click at [498, 123] on div "Home Oktoberfest Oktoberfest Foods Kaeserei Champignon Bavarian Camembert in Ti…" at bounding box center [491, 301] width 634 height 430
copy div "[PERSON_NAME] Kaeserei Champignon Bavarian Camembert in Tin 4.5 oz. $6.45"
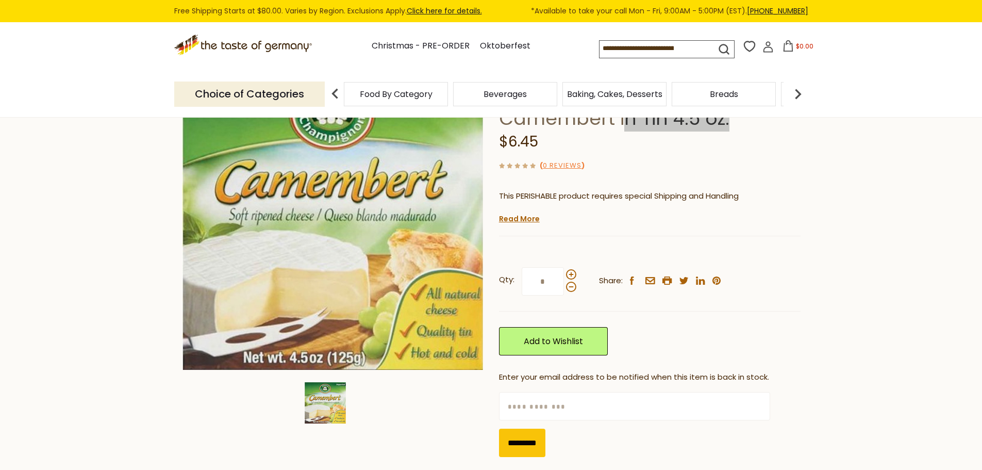
scroll to position [155, 0]
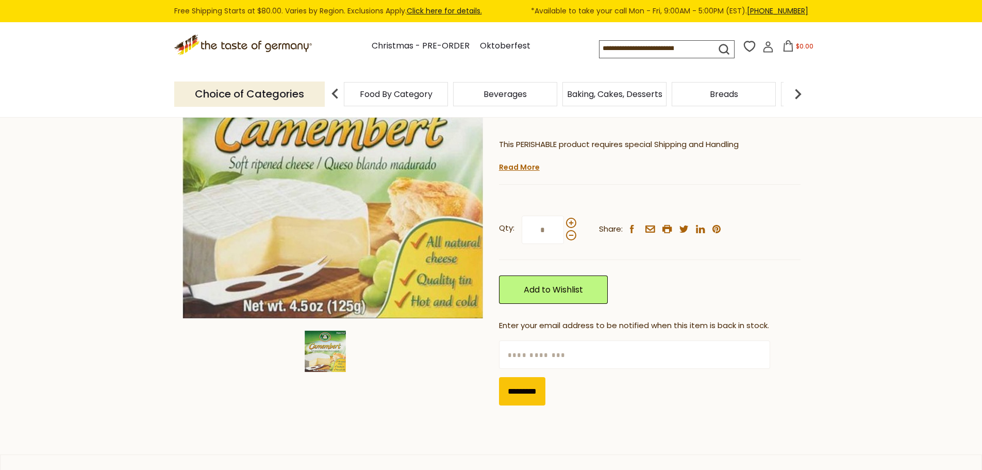
click at [529, 166] on link "Read More" at bounding box center [519, 167] width 41 height 10
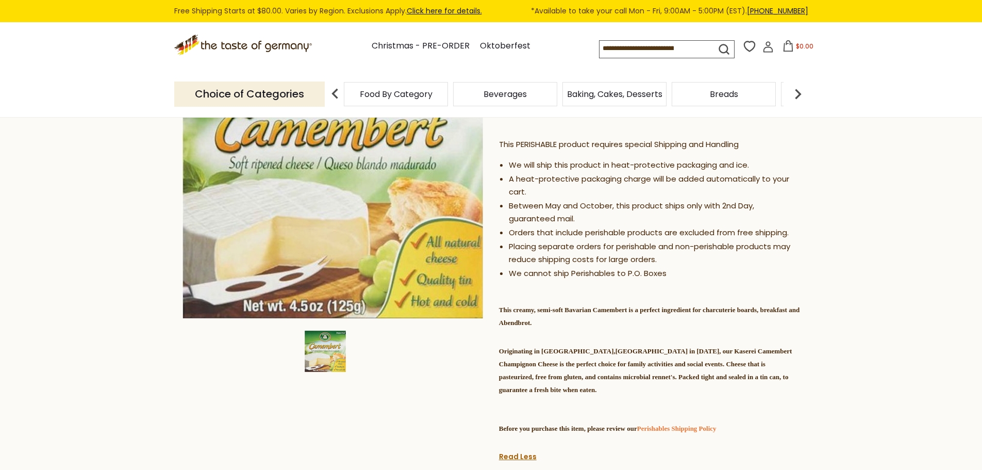
click at [665, 365] on strong "Originating in [GEOGRAPHIC_DATA],[GEOGRAPHIC_DATA] in [DATE], our Kaserei Camem…" at bounding box center [645, 389] width 293 height 85
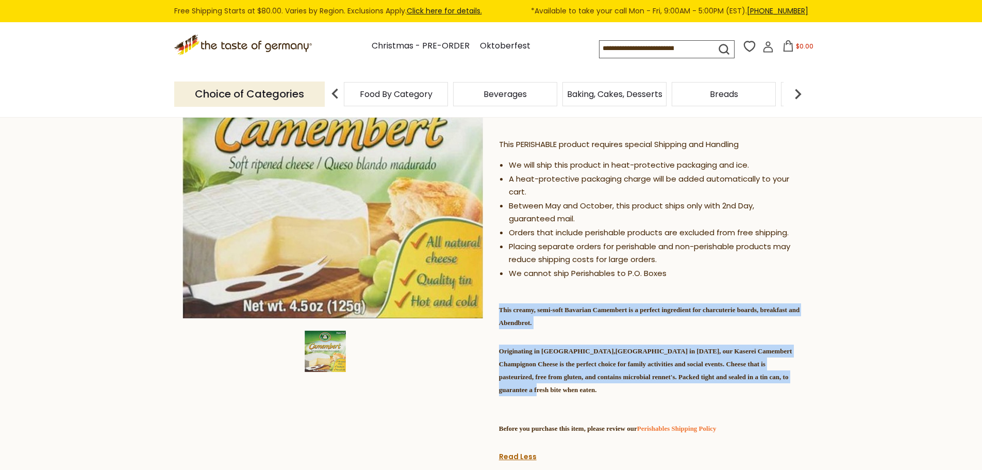
drag, startPoint x: 499, startPoint y: 306, endPoint x: 736, endPoint y: 388, distance: 250.8
click at [736, 388] on div "This PERISHABLE product requires special Shipping and Handling We will ship thi…" at bounding box center [650, 290] width 302 height 320
copy div "This creamy, semi-soft Bavarian Camembert is a perfect ingredient for charcuter…"
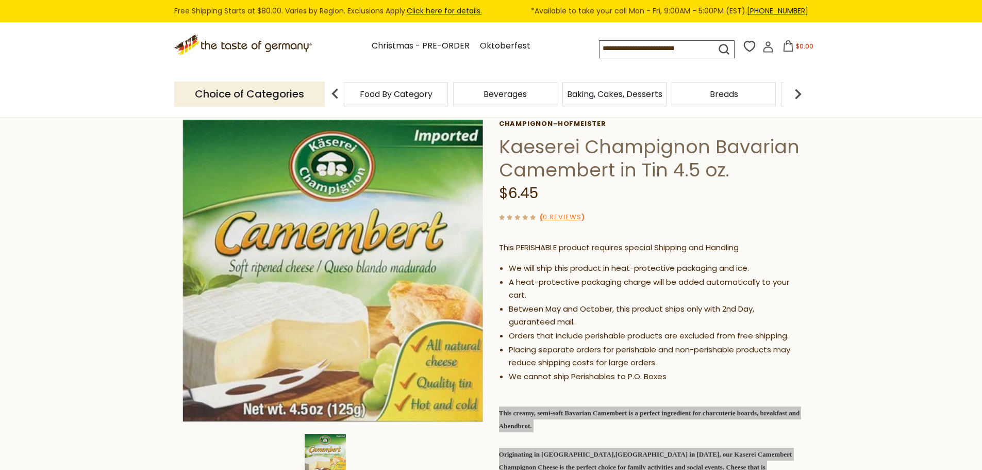
scroll to position [0, 0]
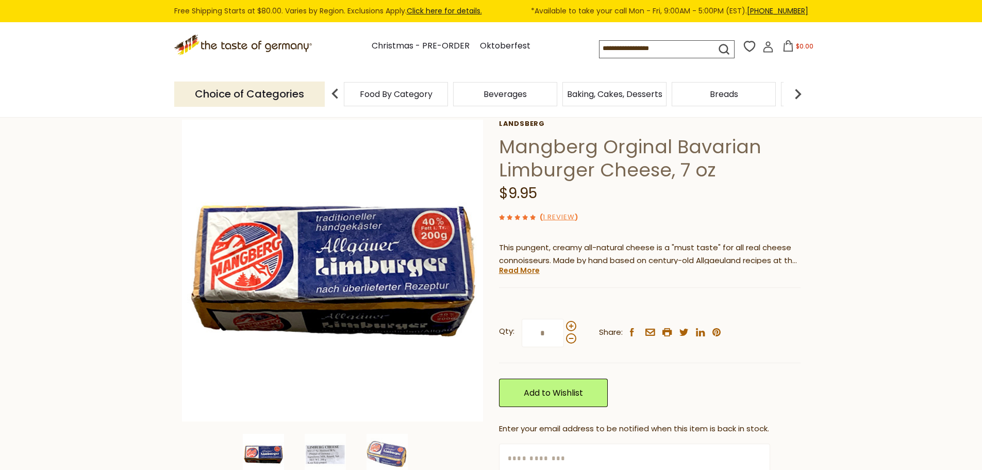
scroll to position [103, 0]
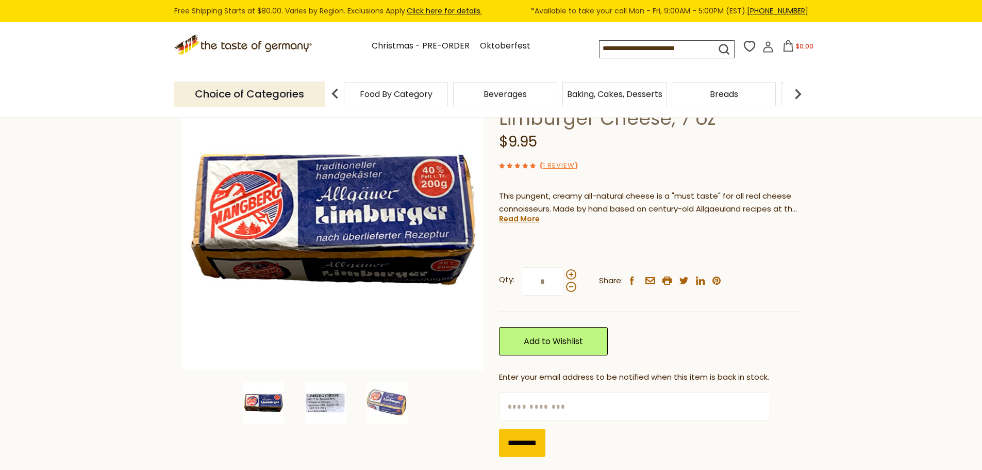
click at [325, 403] on img at bounding box center [325, 402] width 41 height 41
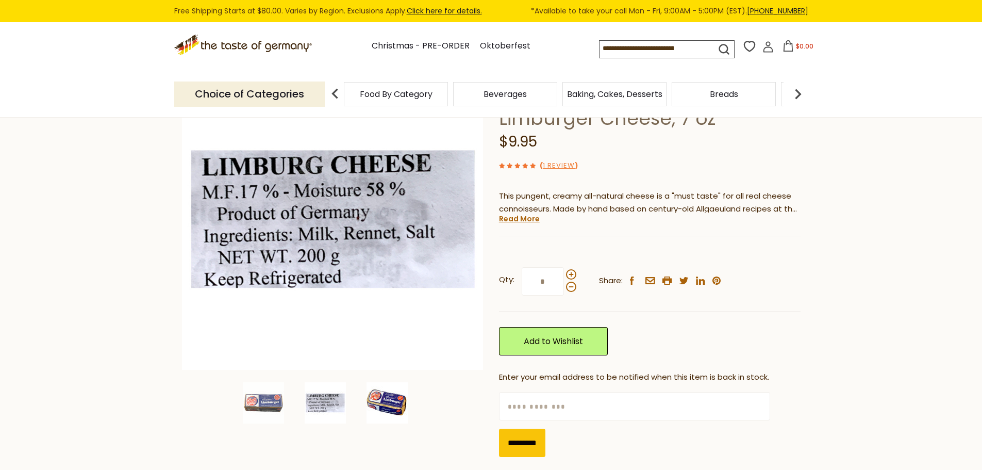
click at [384, 404] on img at bounding box center [387, 402] width 41 height 41
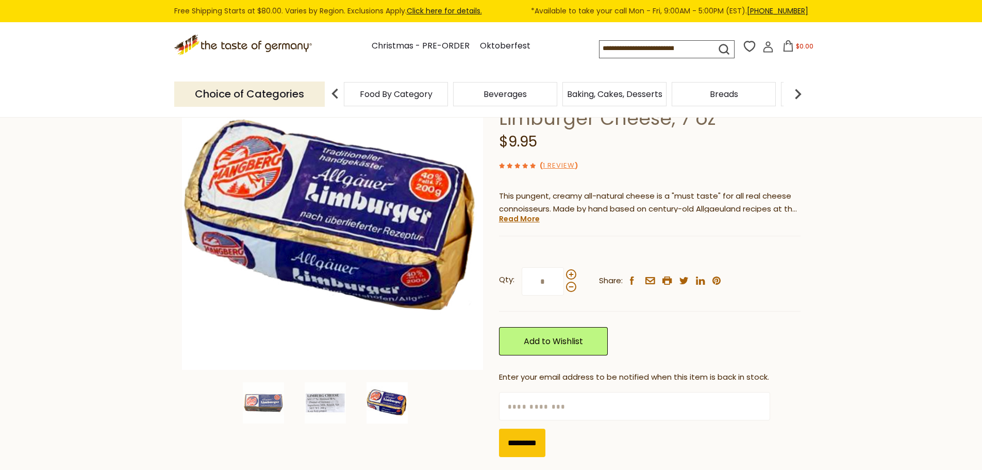
click at [543, 195] on p "This pungent, creamy all-natural cheese is a "must taste" for all real cheese c…" at bounding box center [650, 203] width 302 height 26
click at [519, 220] on link "Read More" at bounding box center [519, 218] width 41 height 10
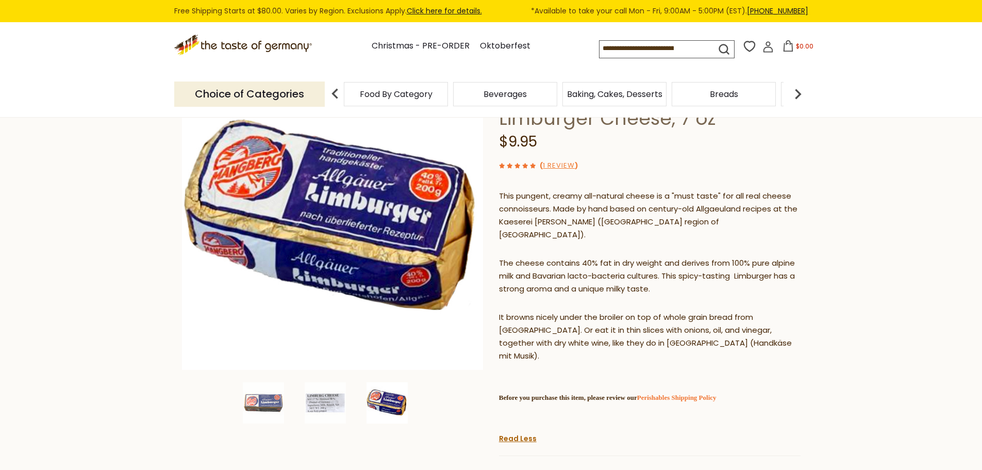
click at [647, 266] on p "The cheese contains 40% fat in dry weight and derives from 100% pure alpine mil…" at bounding box center [650, 276] width 302 height 39
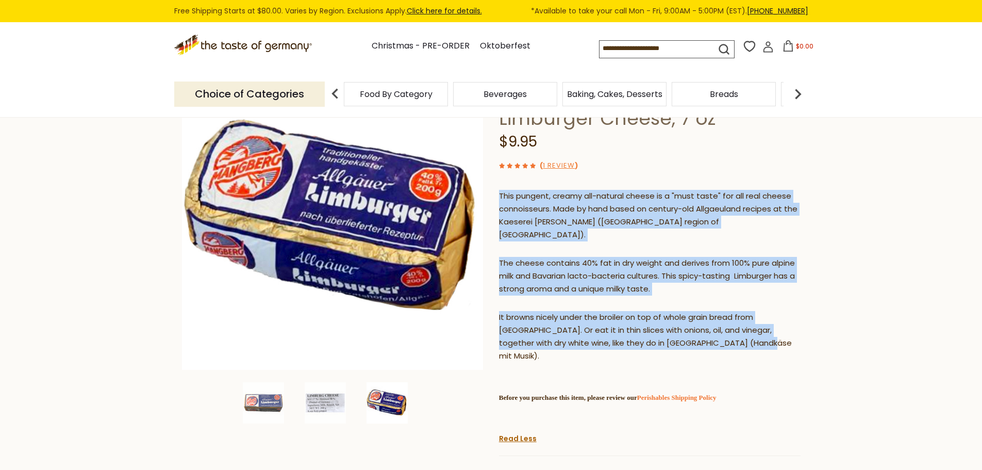
drag, startPoint x: 669, startPoint y: 304, endPoint x: 499, endPoint y: 193, distance: 203.1
click at [499, 193] on div "This pungent, creamy all-natural cheese is a "must taste" for all real cheese c…" at bounding box center [650, 307] width 302 height 250
copy div "This pungent, creamy all-natural cheese is a "must taste" for all real cheese c…"
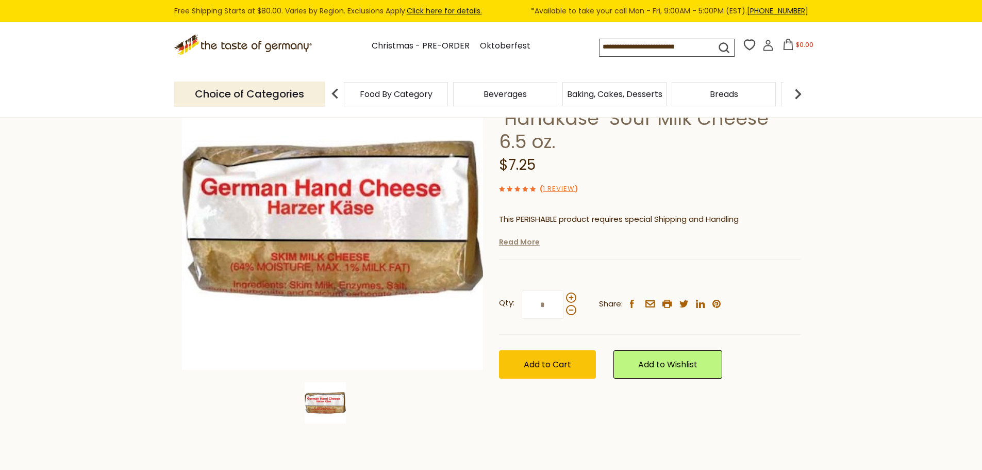
click at [522, 245] on link "Read More" at bounding box center [519, 242] width 41 height 10
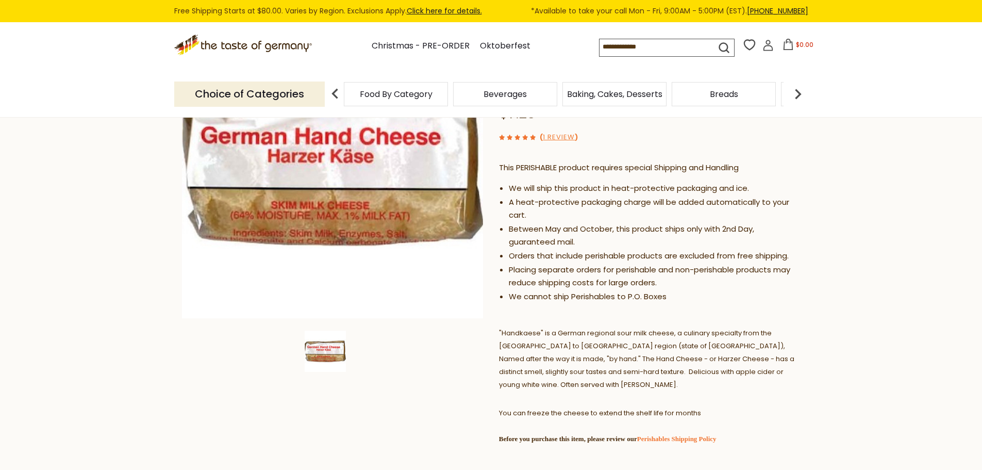
scroll to position [258, 0]
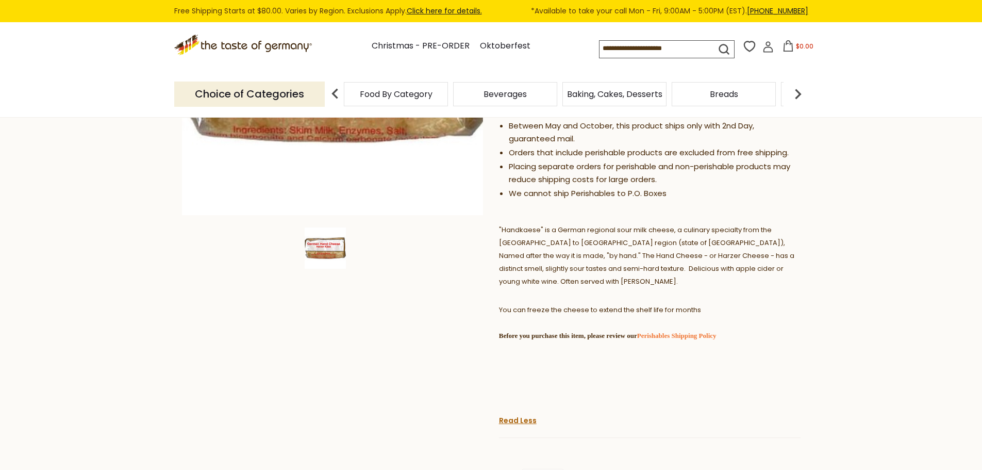
click at [628, 245] on span ""Handkaese" is a German regional sour milk cheese, a culinary specialty from th…" at bounding box center [646, 255] width 295 height 61
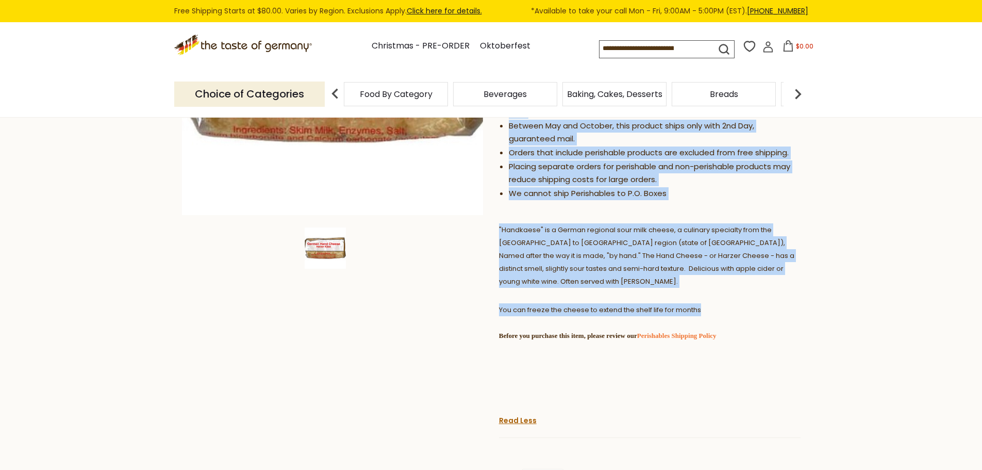
drag, startPoint x: 701, startPoint y: 296, endPoint x: 497, endPoint y: 231, distance: 215.0
click at [497, 231] on div "Home Oktoberfest Oktoberfest Foods Birkenstock Original Harzer "Handkäse" Sour …" at bounding box center [491, 230] width 634 height 700
click at [532, 240] on span ""Handkaese" is a German regional sour milk cheese, a culinary specialty from th…" at bounding box center [646, 255] width 295 height 61
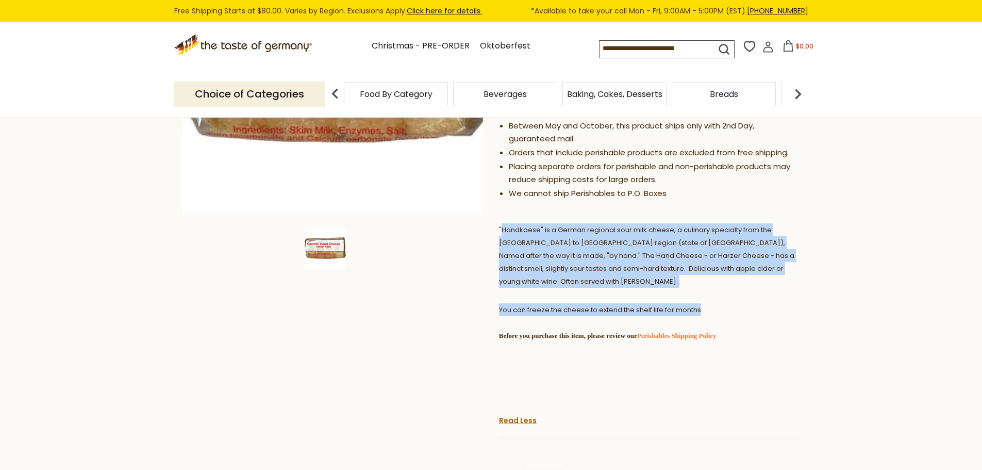
drag, startPoint x: 500, startPoint y: 228, endPoint x: 711, endPoint y: 295, distance: 220.8
click at [711, 295] on div "This PERISHABLE product requires special Shipping and Handling We will ship thi…" at bounding box center [650, 233] width 302 height 364
copy div "Handkaese" is a German regional sour milk cheese, a culinary specialty from the…"
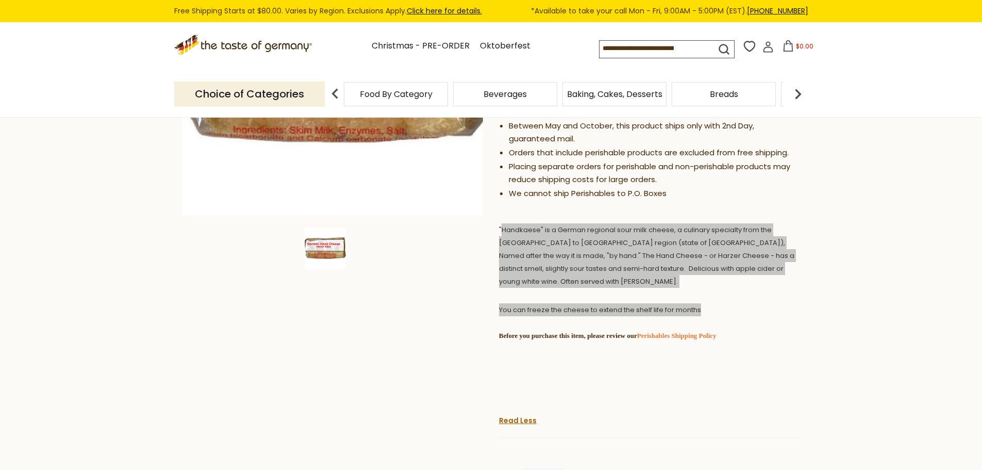
scroll to position [206, 0]
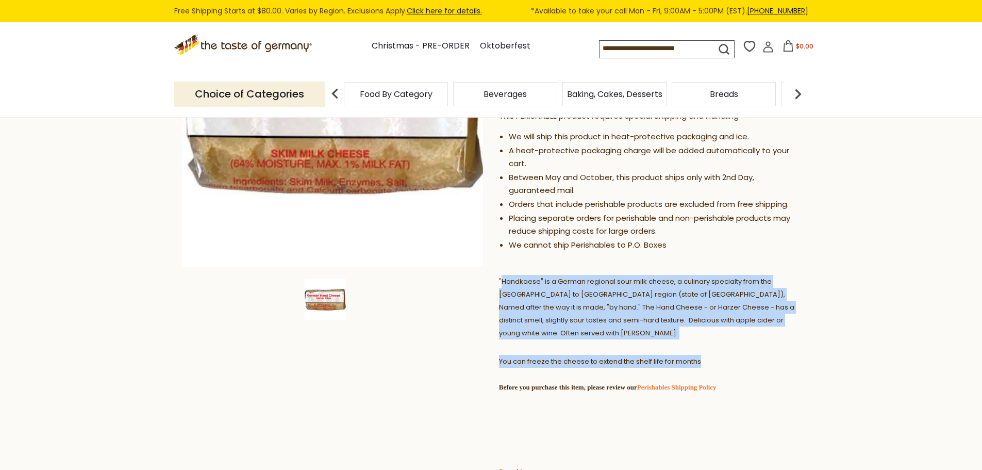
click at [619, 98] on span "Baking, Cakes, Desserts" at bounding box center [614, 94] width 95 height 8
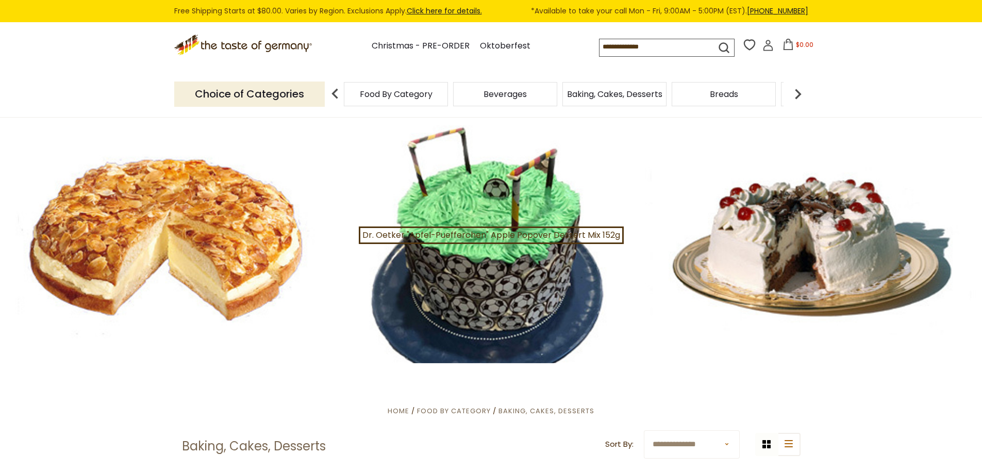
scroll to position [52, 0]
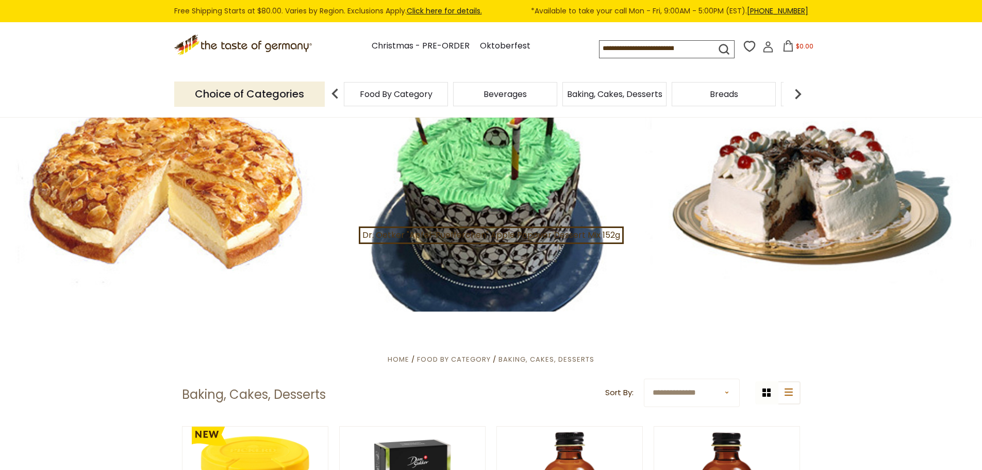
click at [237, 207] on div at bounding box center [491, 187] width 982 height 245
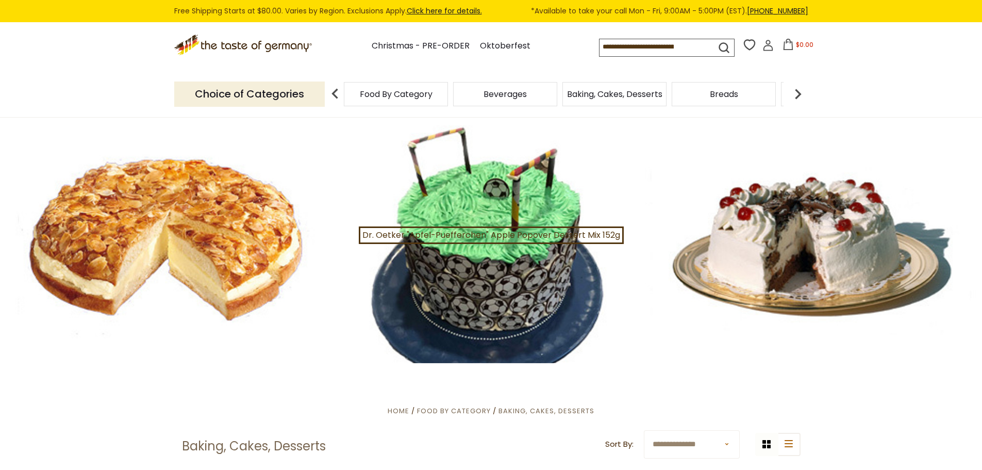
click at [779, 233] on div at bounding box center [491, 239] width 982 height 245
click at [266, 210] on div at bounding box center [491, 239] width 982 height 245
click at [612, 96] on span "Baking, Cakes, Desserts" at bounding box center [614, 94] width 95 height 8
drag, startPoint x: 541, startPoint y: 183, endPoint x: 565, endPoint y: 183, distance: 23.2
click at [541, 183] on div at bounding box center [491, 239] width 982 height 245
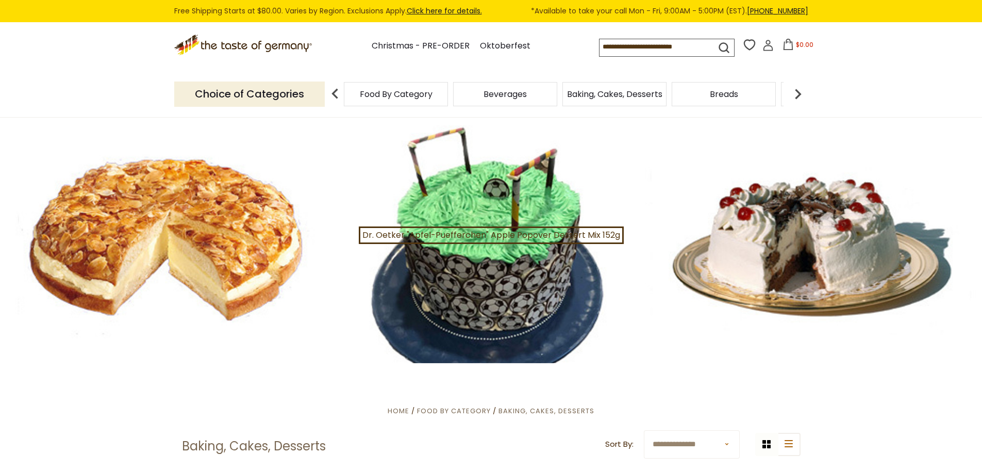
click at [812, 222] on div at bounding box center [491, 239] width 982 height 245
drag, startPoint x: 300, startPoint y: 266, endPoint x: 279, endPoint y: 265, distance: 21.2
click at [298, 266] on div at bounding box center [491, 239] width 982 height 245
click at [262, 262] on div at bounding box center [491, 239] width 982 height 245
click at [268, 254] on div at bounding box center [491, 239] width 982 height 245
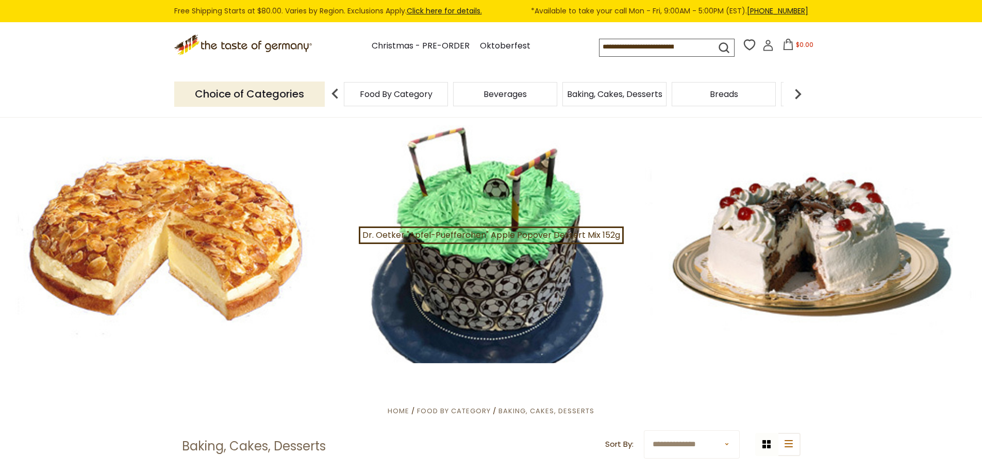
click at [448, 101] on div "Breads" at bounding box center [396, 94] width 104 height 24
click at [795, 93] on img at bounding box center [798, 94] width 21 height 21
click at [311, 95] on div "Candy" at bounding box center [259, 94] width 104 height 24
click at [713, 95] on span "Candy" at bounding box center [704, 94] width 26 height 8
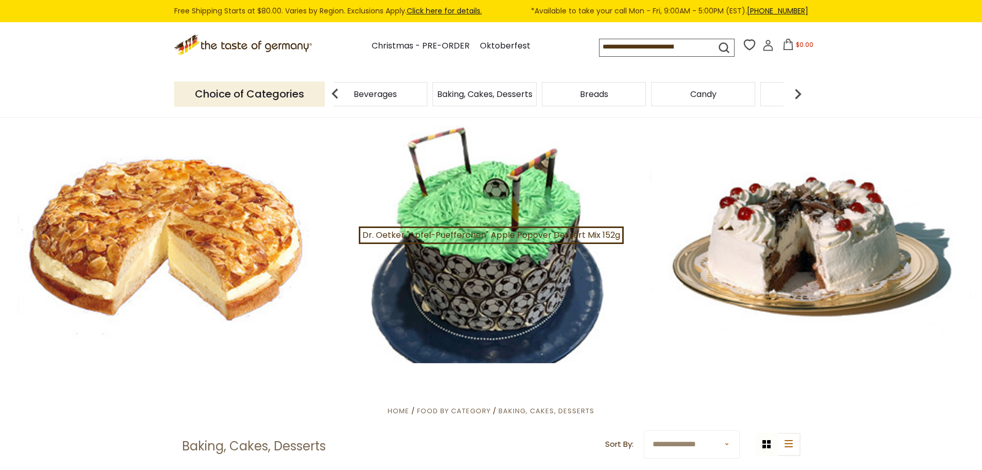
click at [713, 95] on span "Candy" at bounding box center [704, 94] width 26 height 8
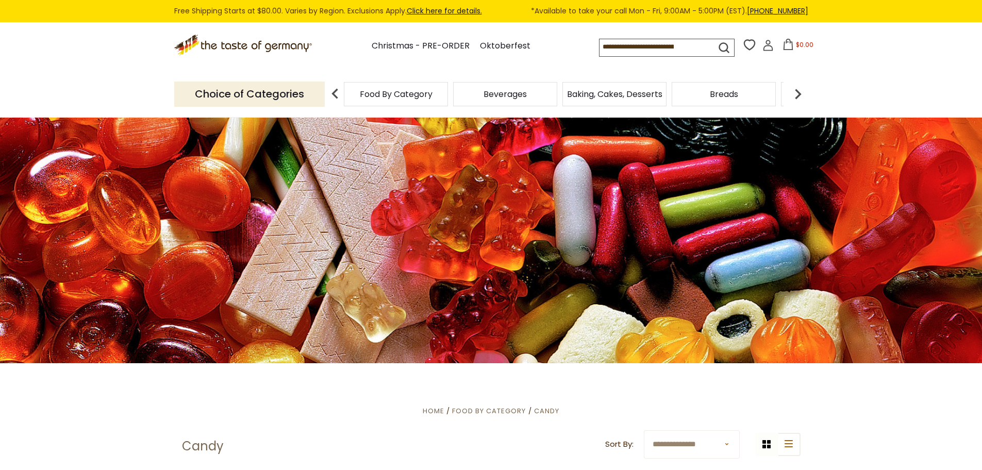
click at [726, 96] on span "Breads" at bounding box center [724, 94] width 28 height 8
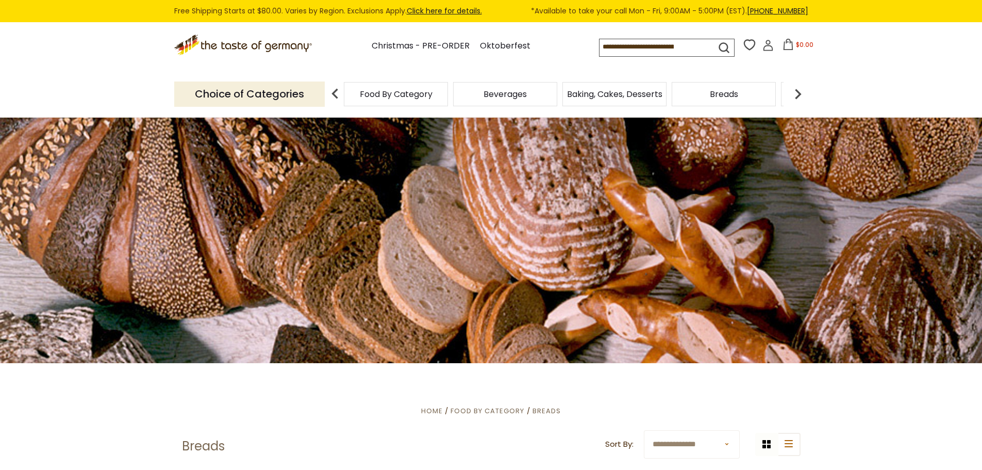
click at [801, 96] on img at bounding box center [798, 94] width 21 height 21
click at [799, 94] on img at bounding box center [798, 94] width 21 height 21
click at [797, 93] on img at bounding box center [798, 94] width 21 height 21
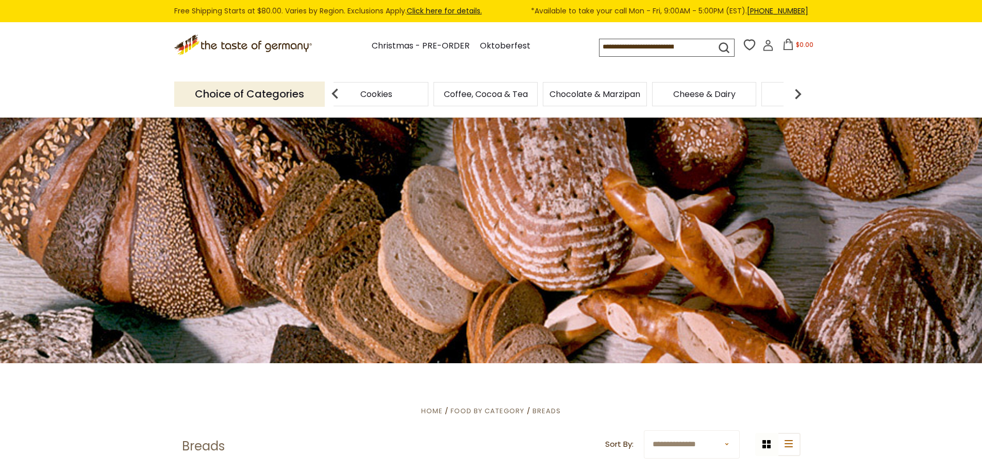
click at [598, 97] on span "Chocolate & Marzipan" at bounding box center [595, 94] width 91 height 8
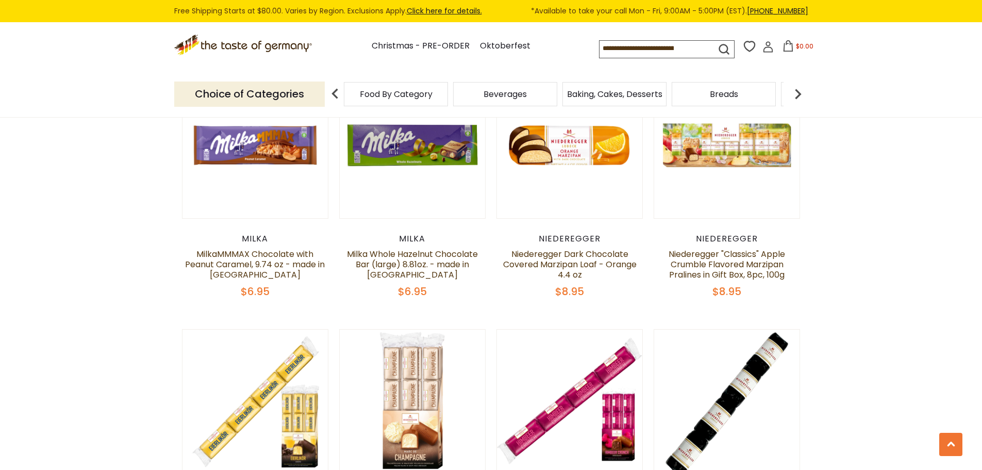
scroll to position [1650, 0]
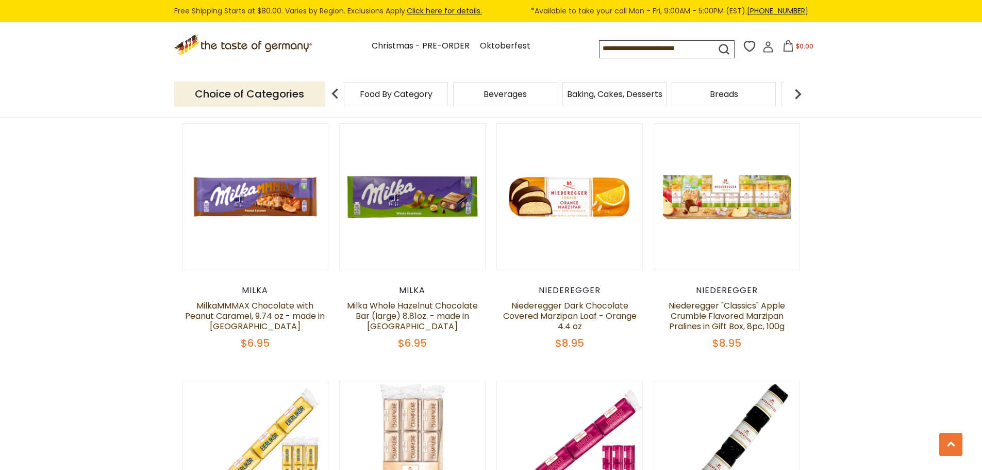
click at [797, 95] on img at bounding box center [798, 94] width 21 height 21
click at [796, 95] on img at bounding box center [798, 94] width 21 height 21
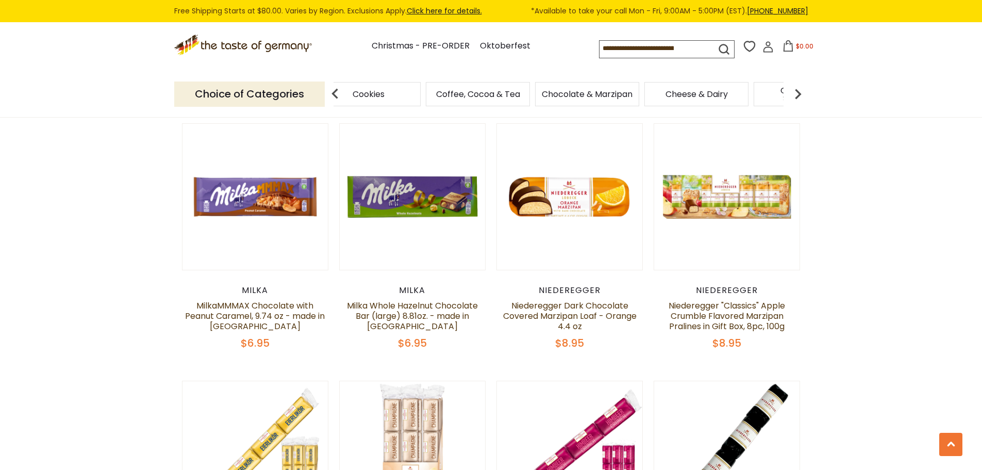
click at [796, 95] on img at bounding box center [798, 94] width 21 height 21
click at [570, 96] on span "Cheese & Dairy" at bounding box center [560, 94] width 62 height 8
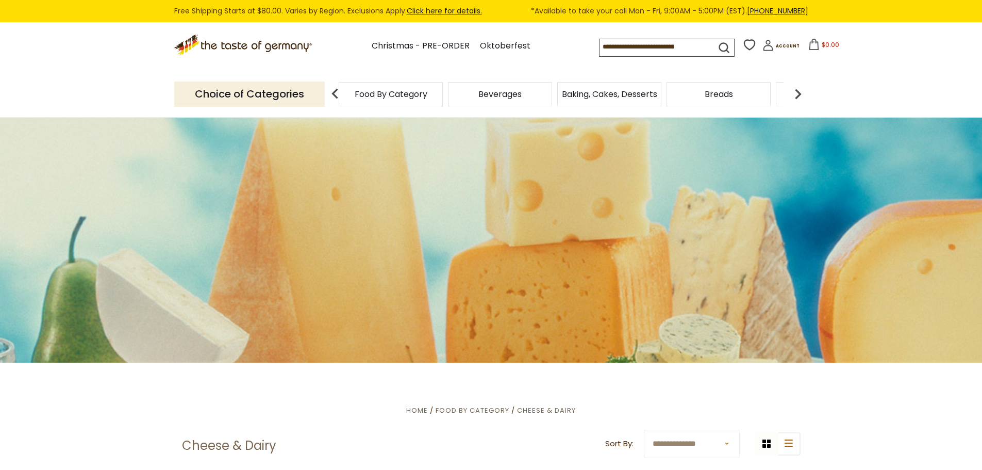
click at [370, 93] on span "Food By Category" at bounding box center [391, 94] width 73 height 8
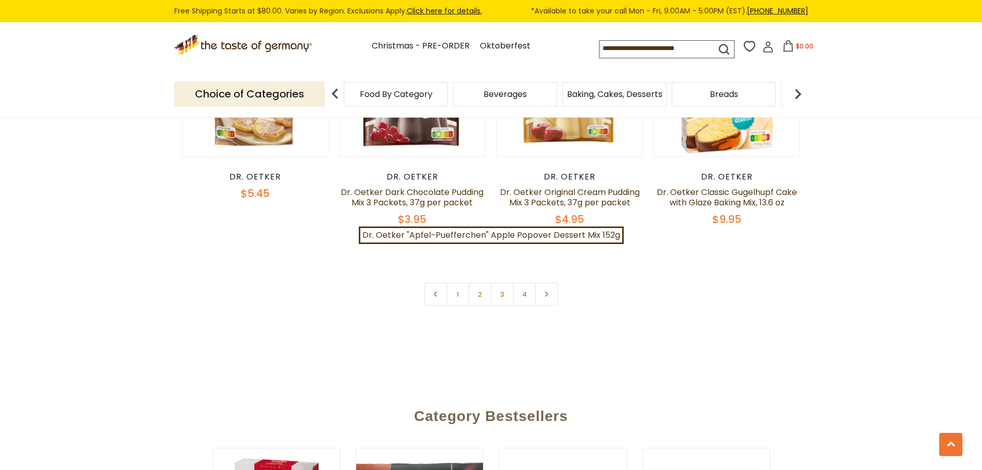
scroll to position [2424, 0]
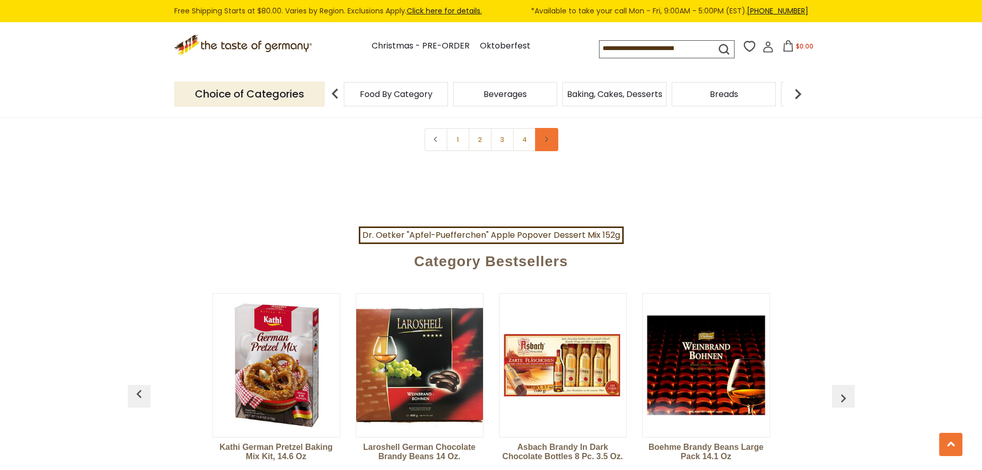
click at [545, 137] on icon at bounding box center [547, 139] width 6 height 5
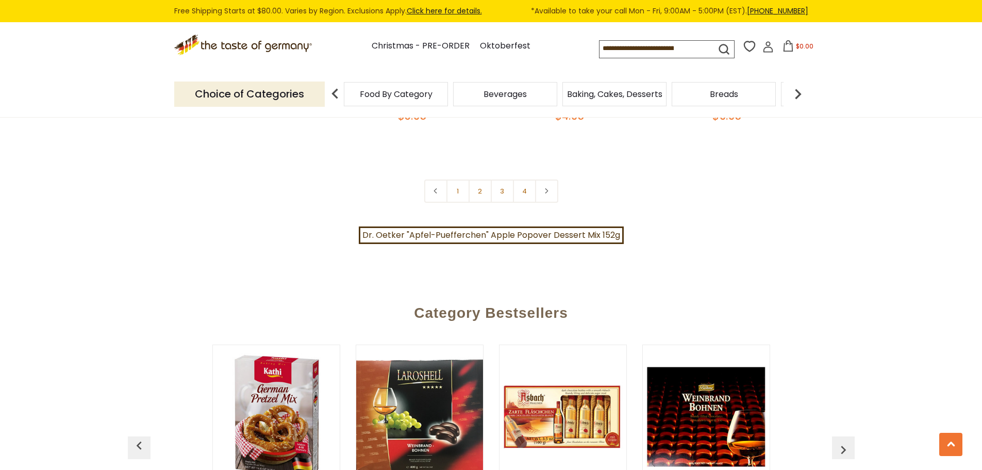
scroll to position [2424, 0]
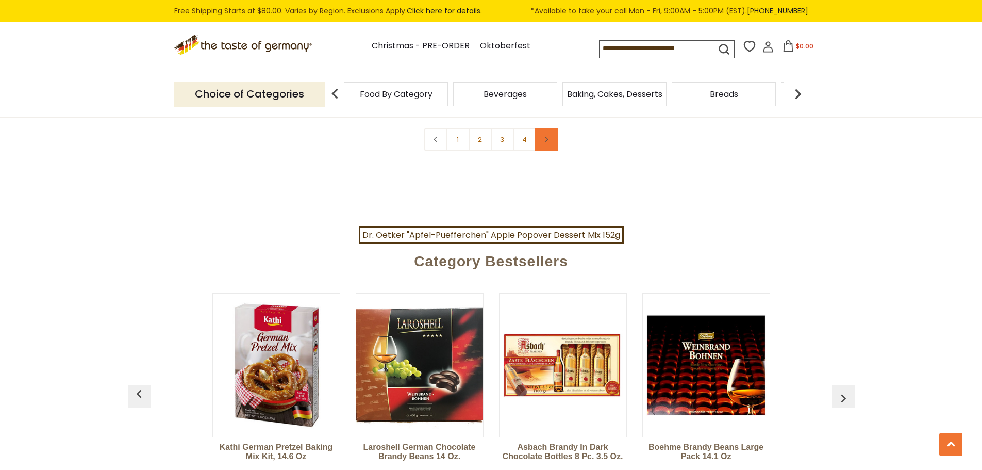
click at [549, 137] on icon at bounding box center [547, 139] width 6 height 5
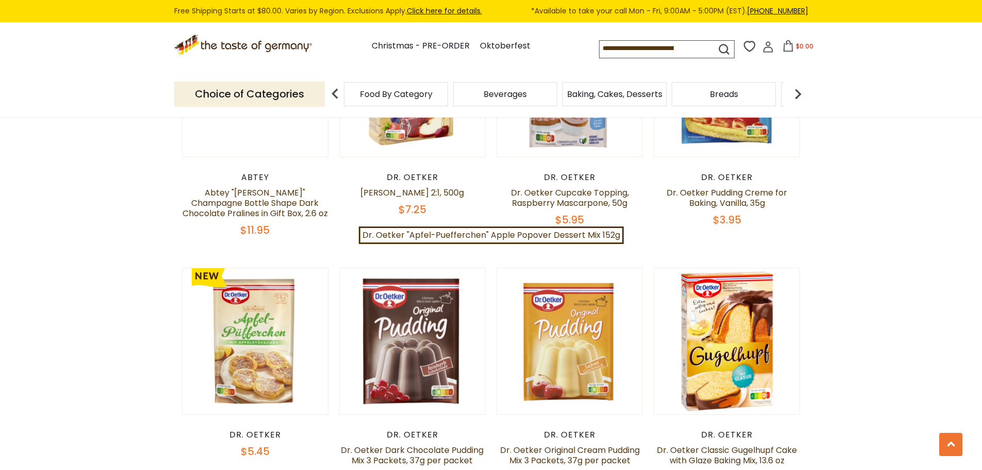
scroll to position [2063, 0]
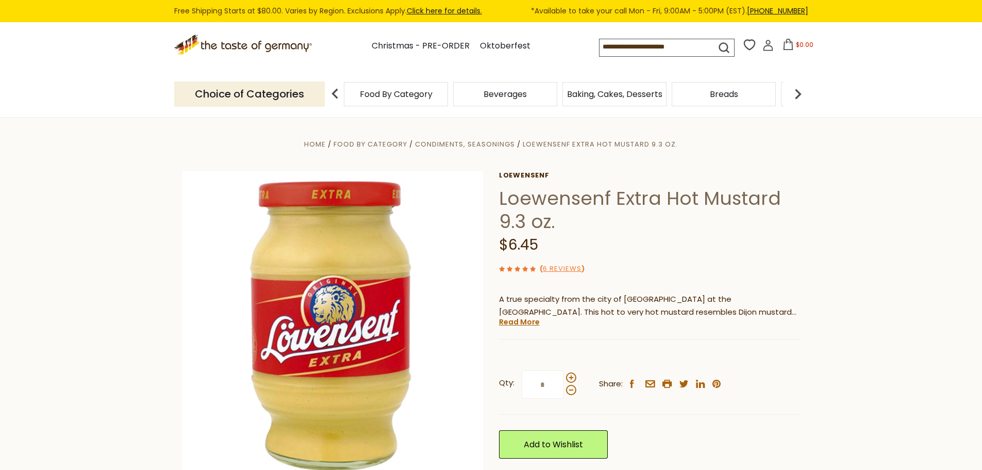
scroll to position [52, 0]
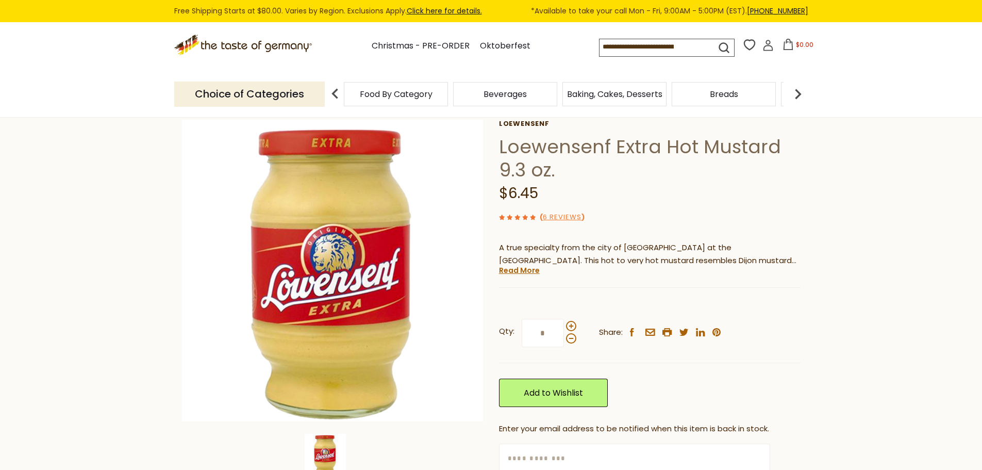
drag, startPoint x: 549, startPoint y: 198, endPoint x: 493, endPoint y: 154, distance: 71.3
click at [495, 154] on div "Home Food By Category Condiments, Seasonings Loewensenf Extra Hot Mustard 9.3 o…" at bounding box center [491, 301] width 634 height 430
copy div "Loewensenf Extra Hot Mustard 9.3 oz. Loewensenf Loewensenf Extra Hot Mustard 9.…"
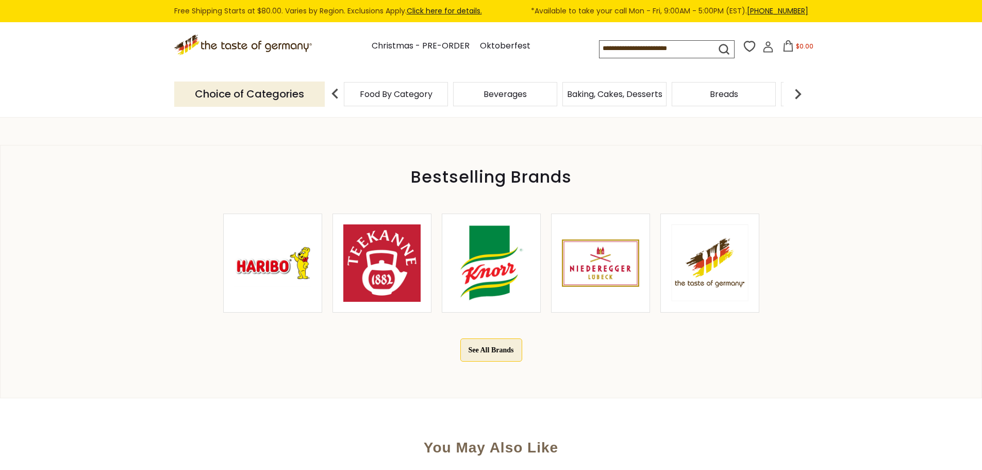
scroll to position [206, 0]
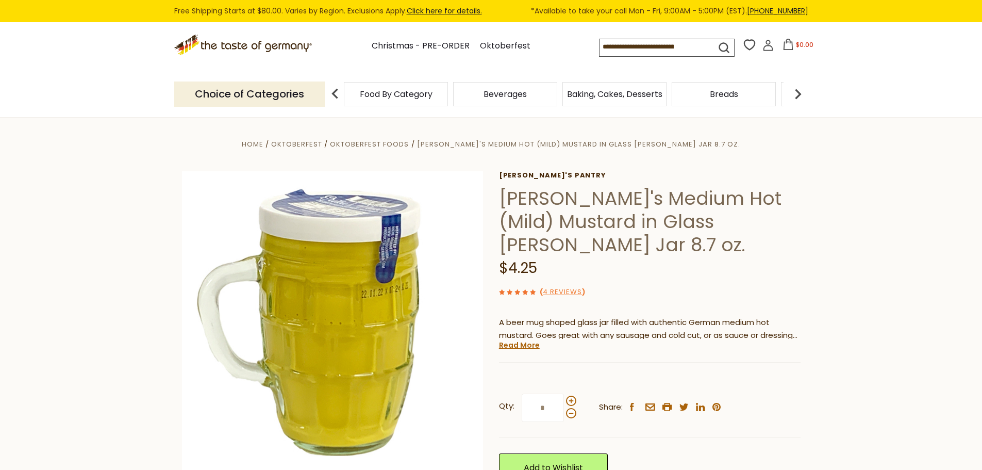
drag, startPoint x: 494, startPoint y: 171, endPoint x: 546, endPoint y: 242, distance: 87.8
click at [546, 242] on div "Home Oktoberfest Oktoberfest Foods [PERSON_NAME]'s Medium Hot (Mild) Mustard in…" at bounding box center [491, 364] width 634 height 453
copy div "Erika's Pantry Erika's Medium Hot (Mild) Mustard in Glass Stein Jar 8.7 oz. $4.…"
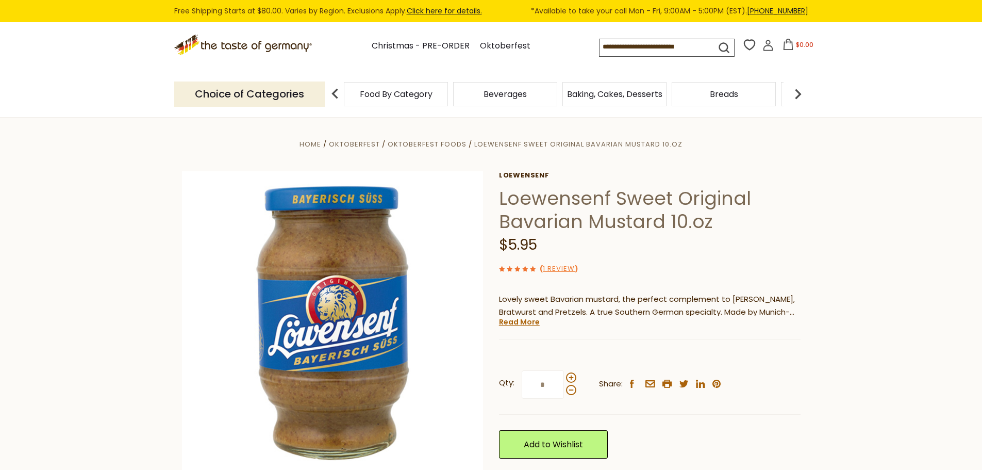
drag, startPoint x: 533, startPoint y: 243, endPoint x: 495, endPoint y: 179, distance: 74.5
click at [495, 179] on div "Home Oktoberfest Oktoberfest Foods Loewensenf Sweet Original Bavarian Mustard 1…" at bounding box center [491, 353] width 634 height 430
copy div "Loewensenf Loewensenf Sweet Original Bavarian Mustard 10.oz $5.95"
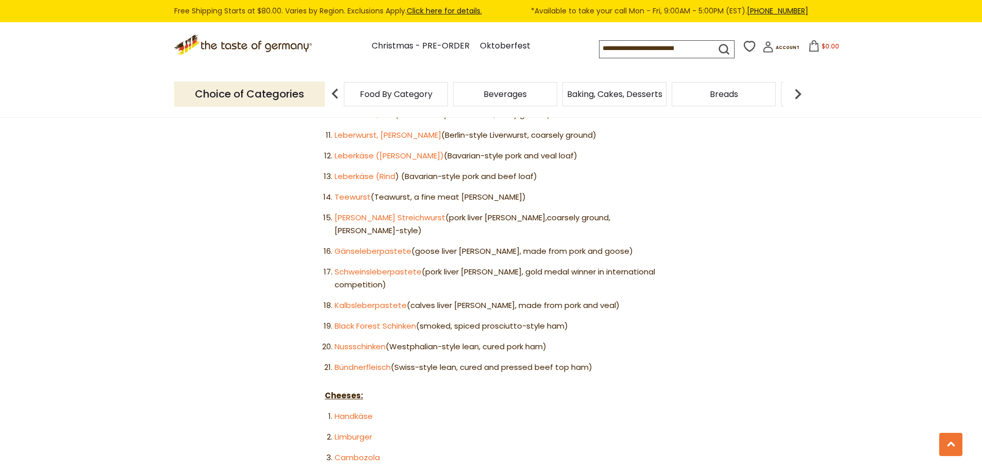
scroll to position [812, 0]
